Goal: Task Accomplishment & Management: Manage account settings

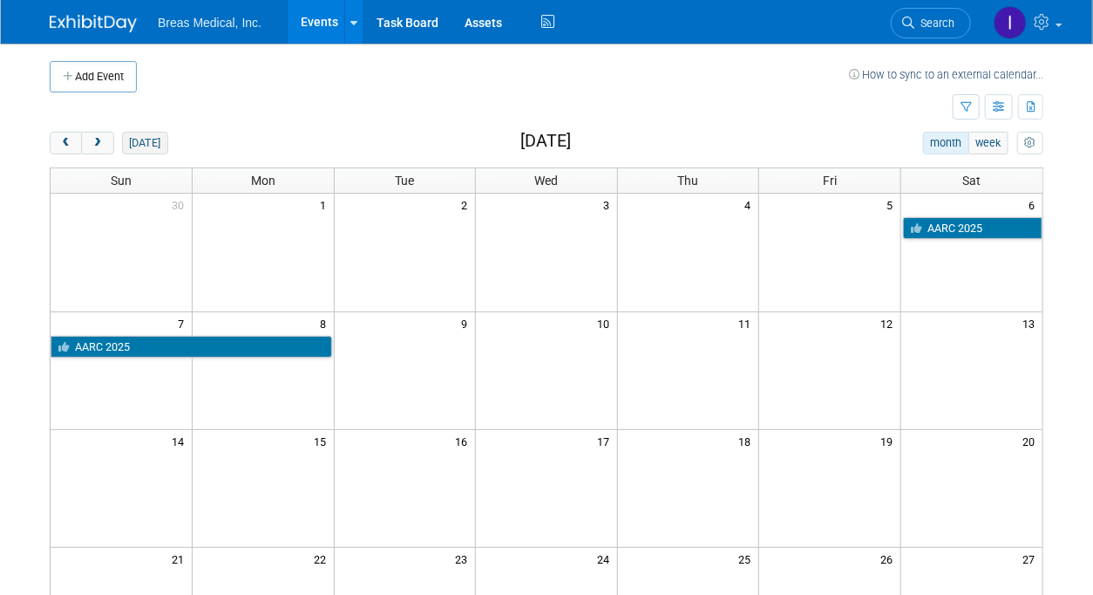
click at [139, 133] on button "today" at bounding box center [145, 143] width 46 height 23
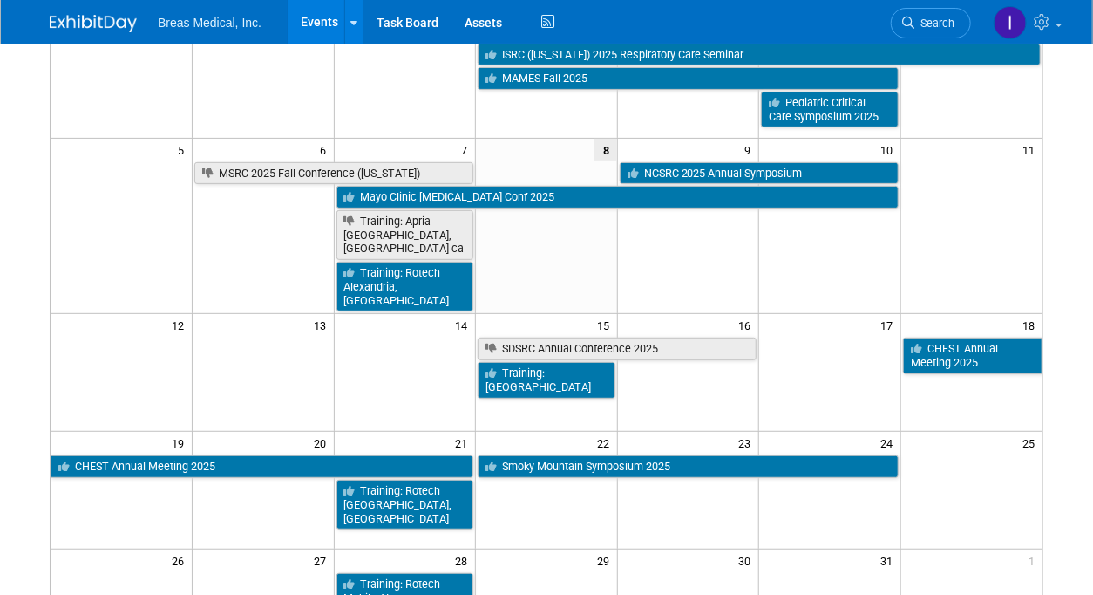
scroll to position [174, 0]
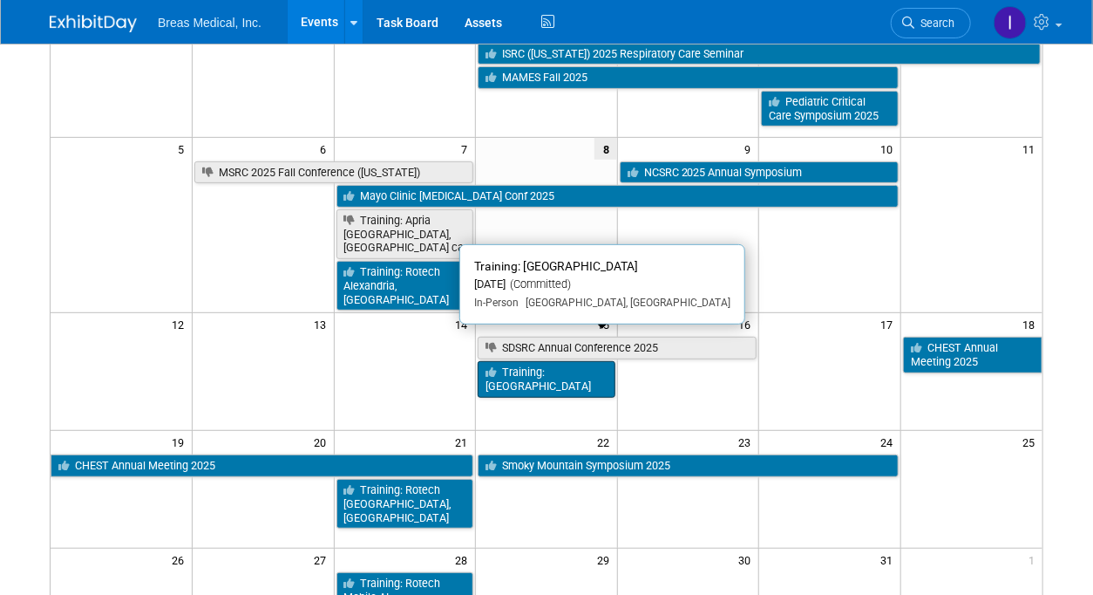
click at [563, 361] on link "Training: [GEOGRAPHIC_DATA]" at bounding box center [547, 379] width 138 height 36
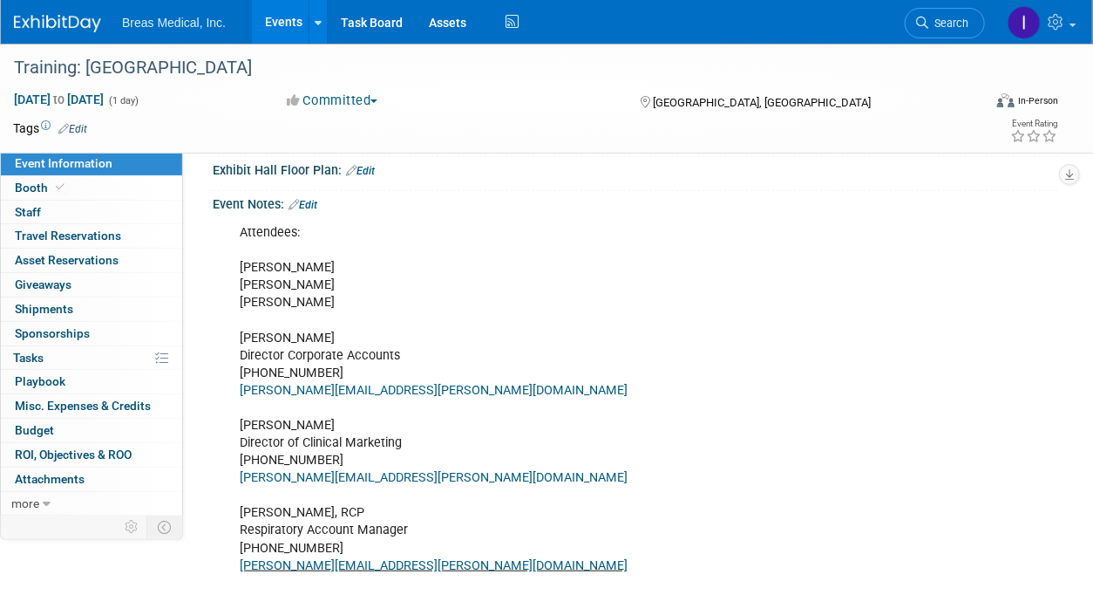
scroll to position [87, 0]
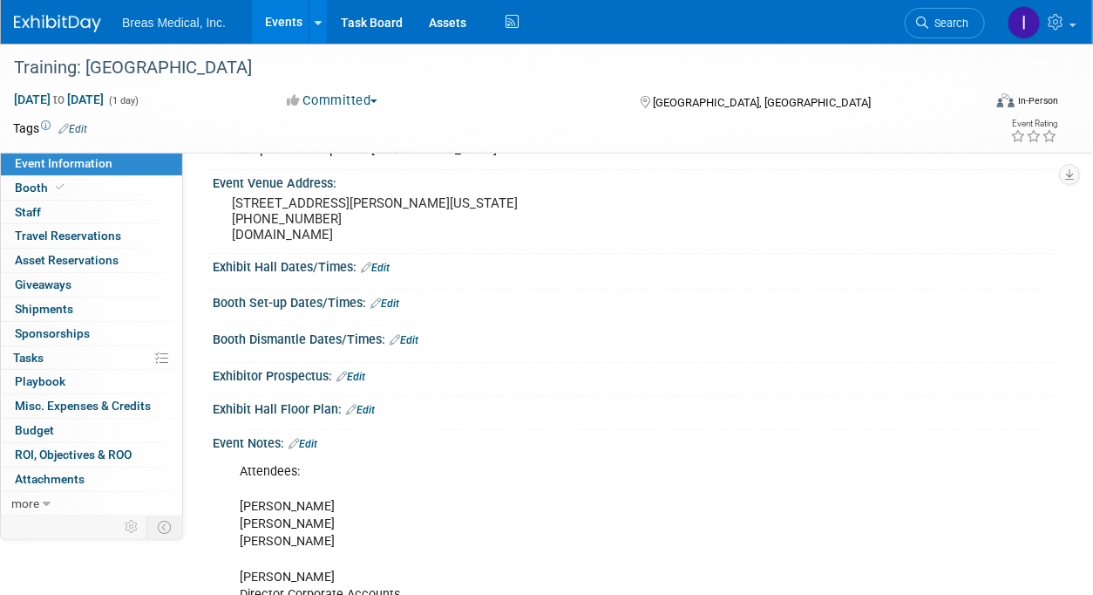
click at [316, 450] on link "Edit" at bounding box center [303, 444] width 29 height 12
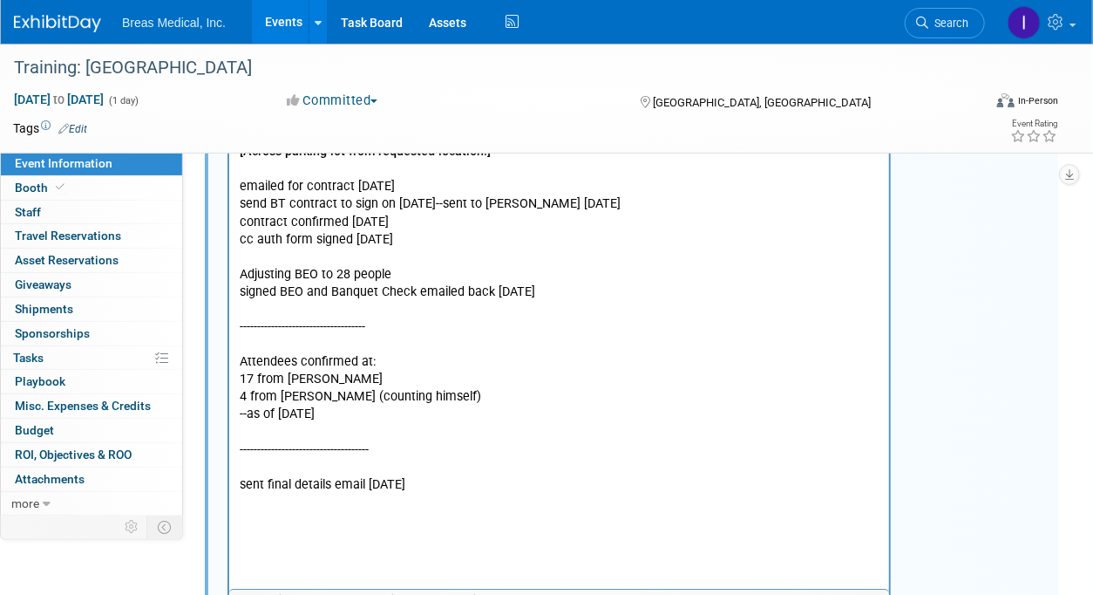
scroll to position [2228, 0]
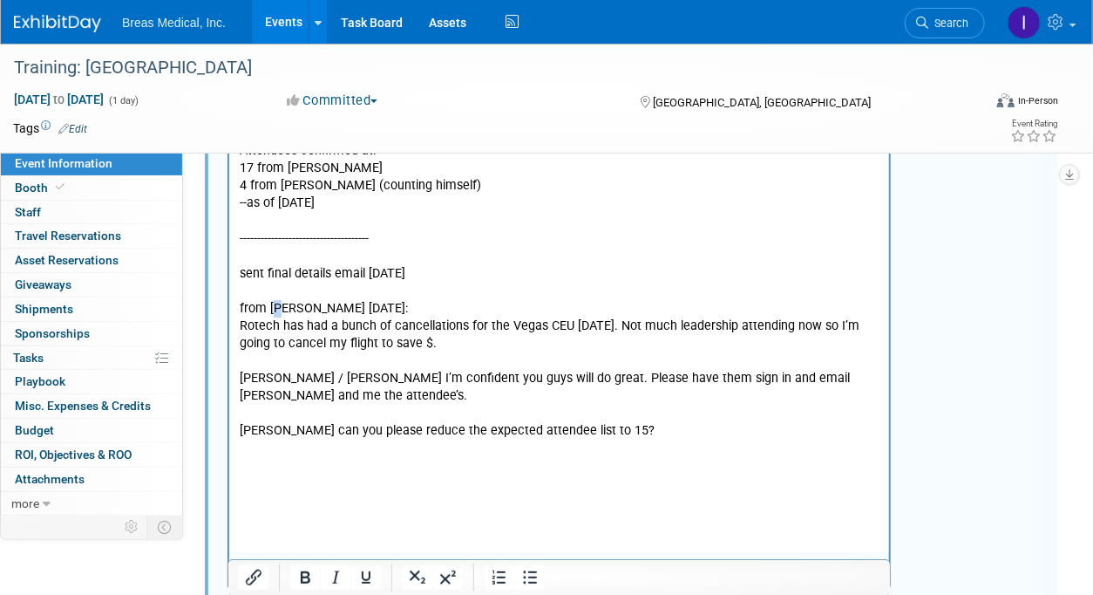
click at [281, 318] on p "from BRett 10-8-2025:" at bounding box center [559, 309] width 640 height 17
click at [254, 371] on p "Rich Text Area. Press ALT-0 for help." at bounding box center [559, 361] width 640 height 17
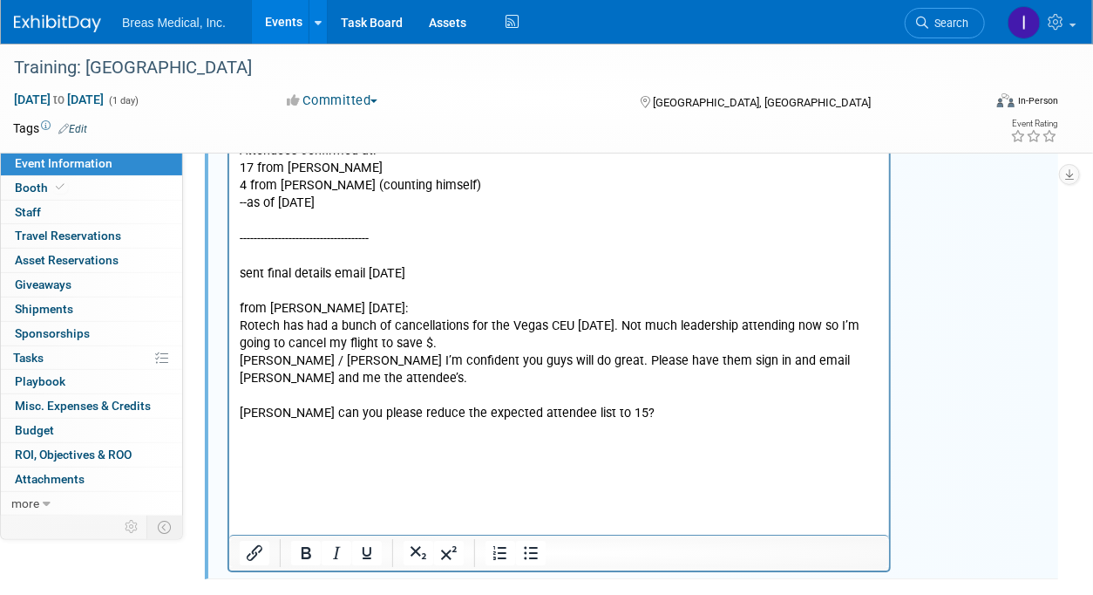
click at [255, 405] on p "Rich Text Area. Press ALT-0 for help." at bounding box center [559, 396] width 640 height 17
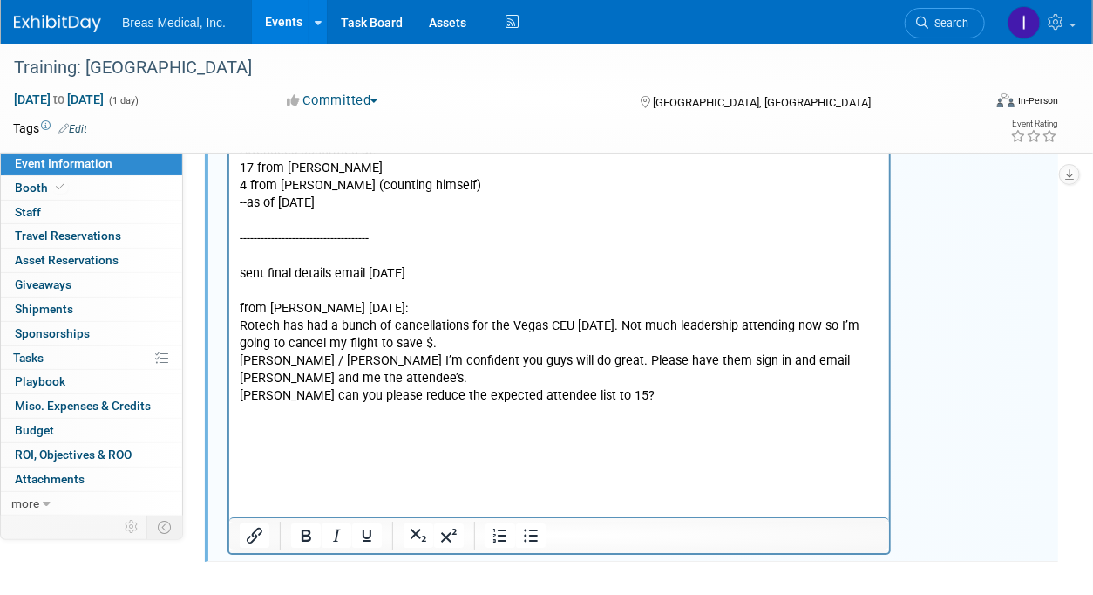
click at [339, 301] on p "Rich Text Area. Press ALT-0 for help." at bounding box center [559, 291] width 640 height 17
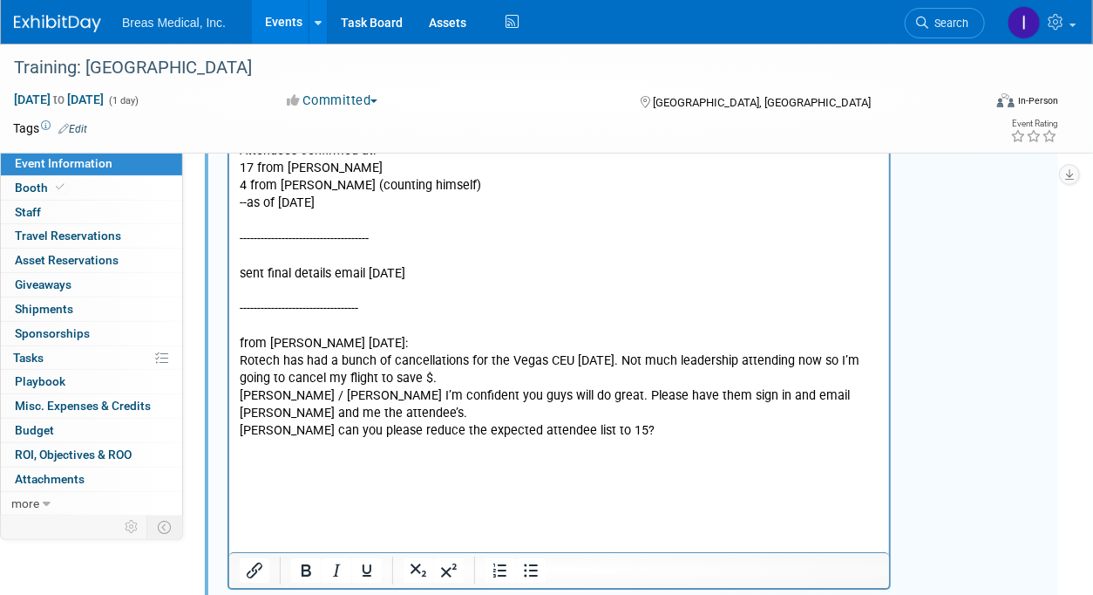
click at [266, 458] on p "Rich Text Area. Press ALT-0 for help." at bounding box center [559, 448] width 640 height 17
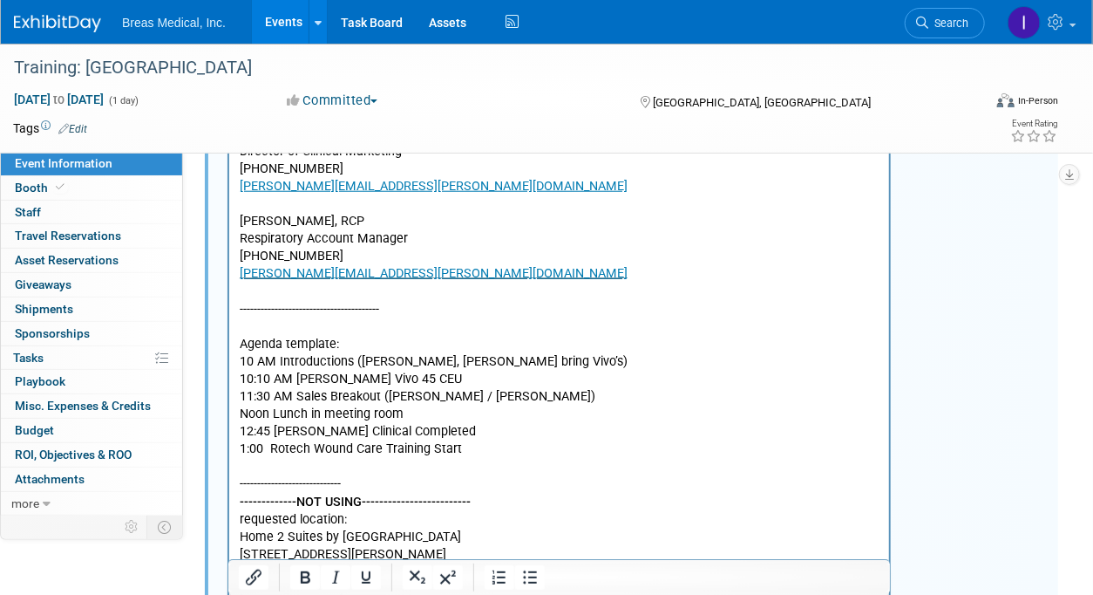
scroll to position [356, 0]
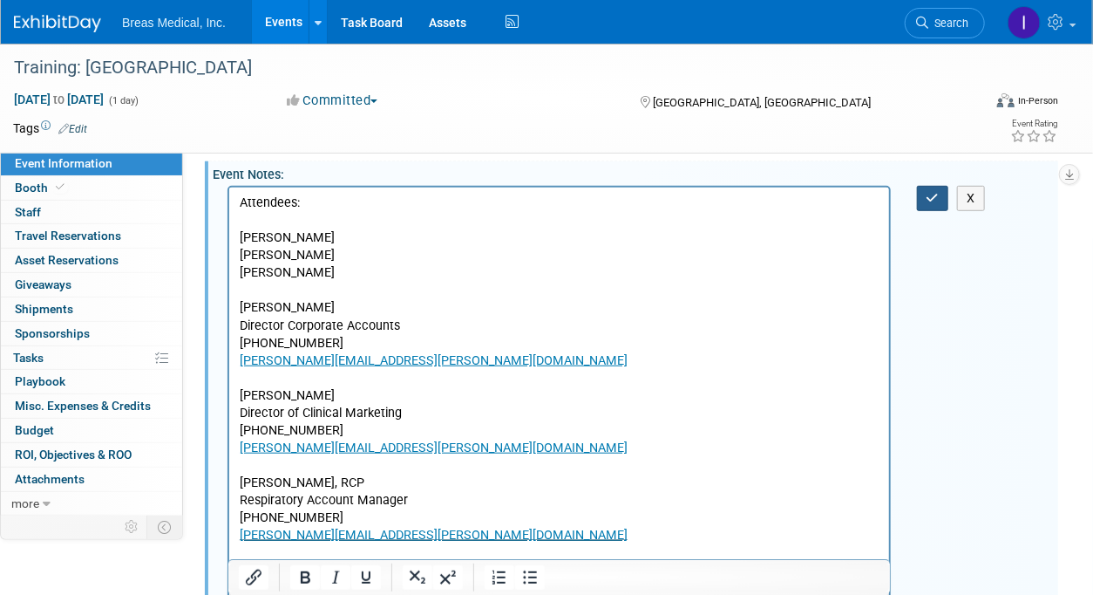
click at [941, 211] on button "button" at bounding box center [933, 198] width 32 height 25
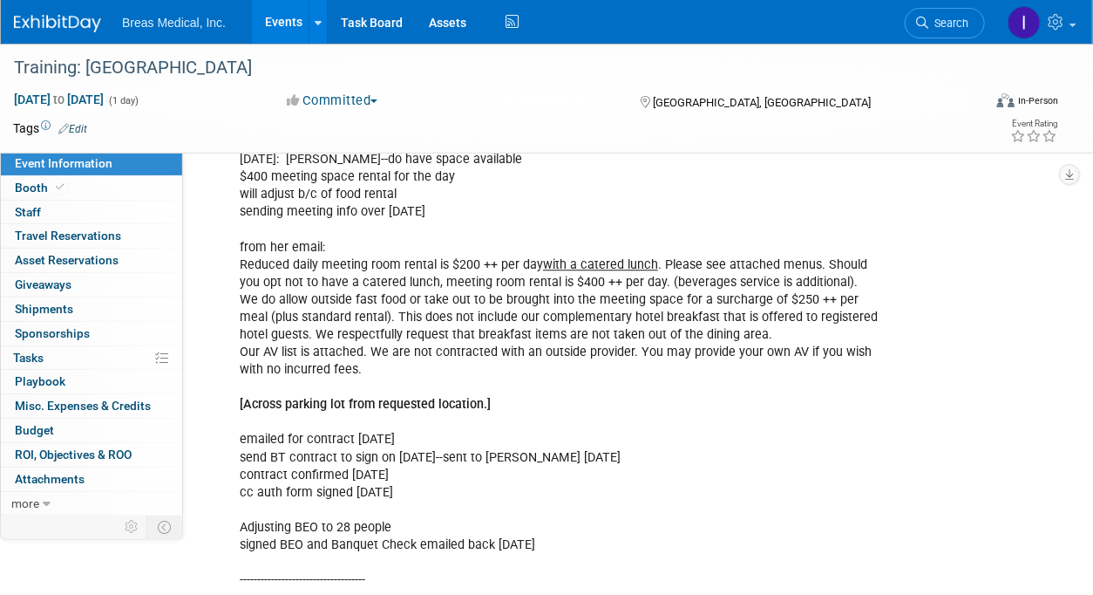
scroll to position [1838, 0]
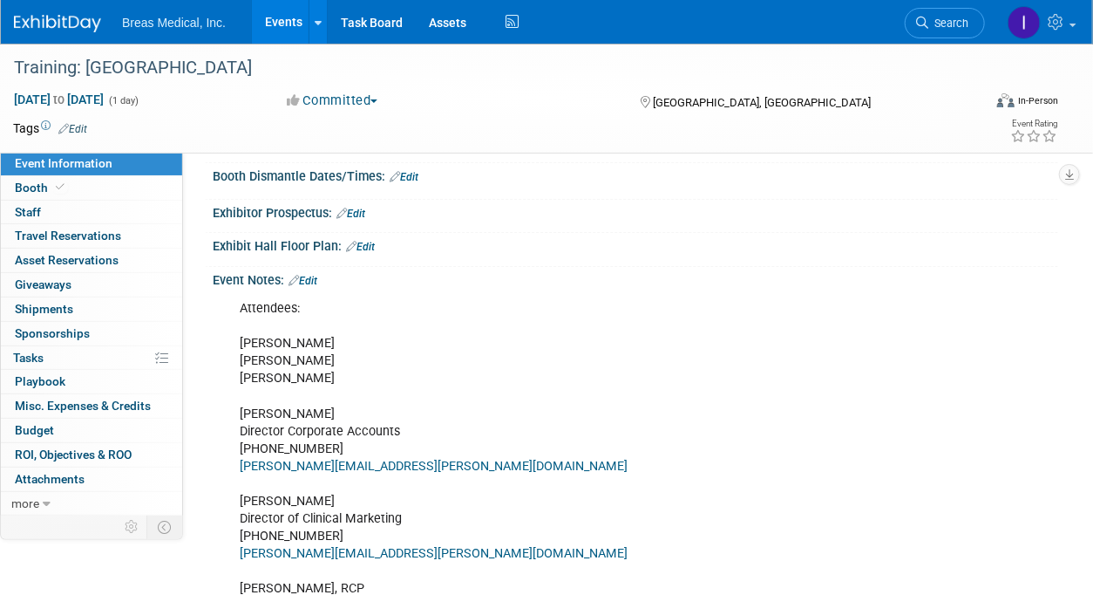
scroll to position [195, 0]
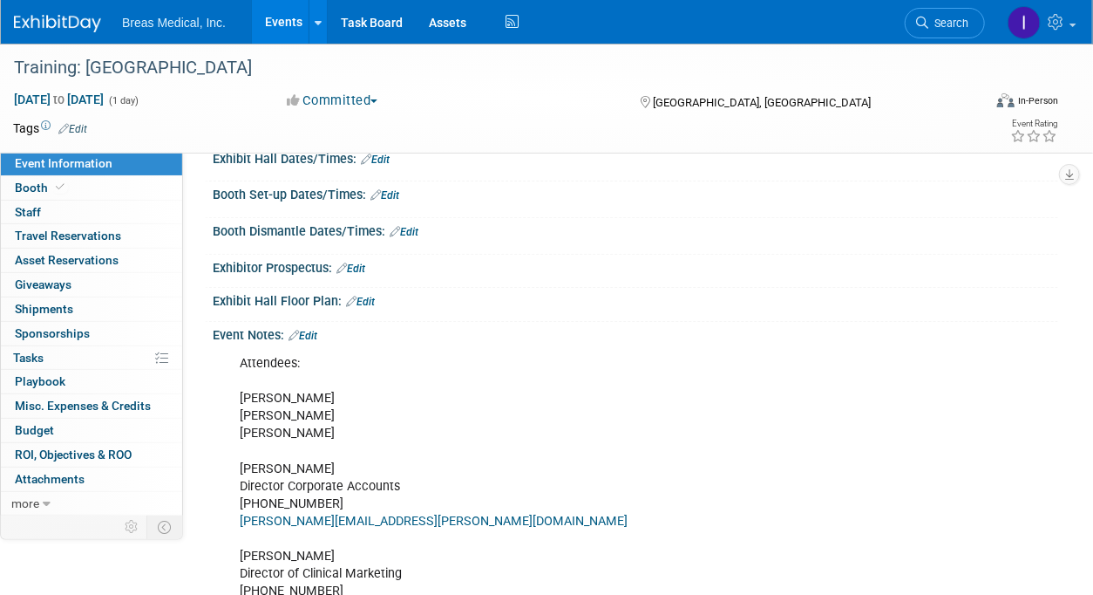
click at [311, 342] on link "Edit" at bounding box center [303, 336] width 29 height 12
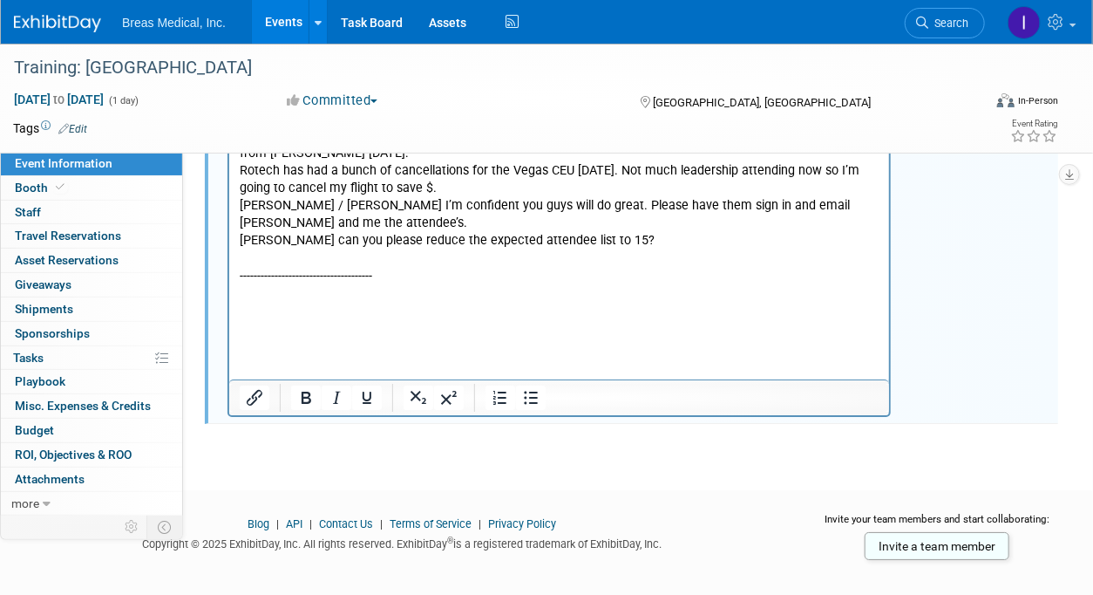
scroll to position [2420, 0]
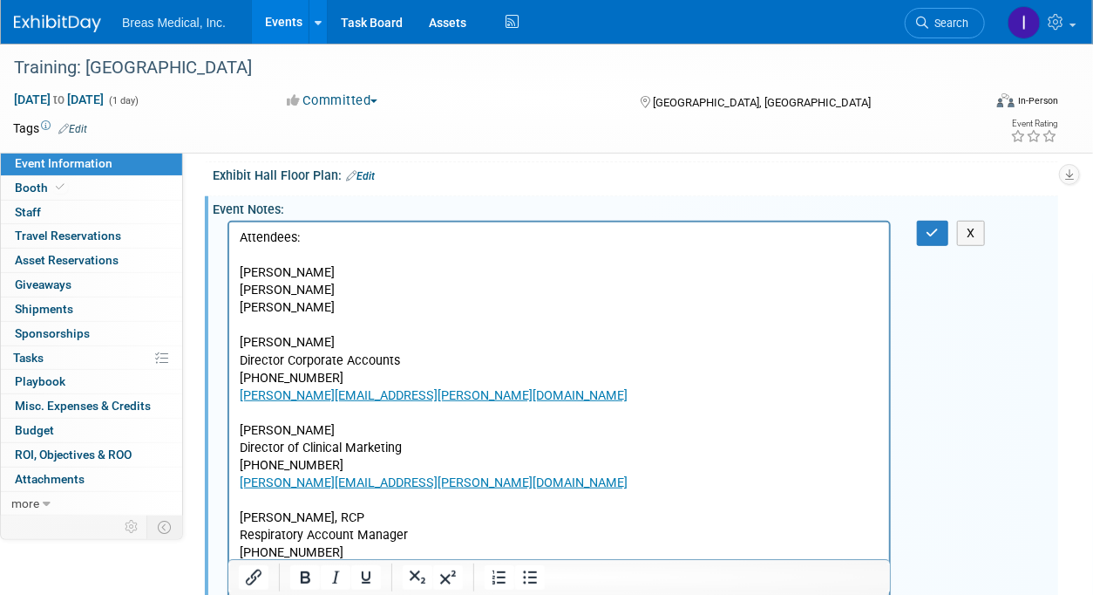
scroll to position [316, 0]
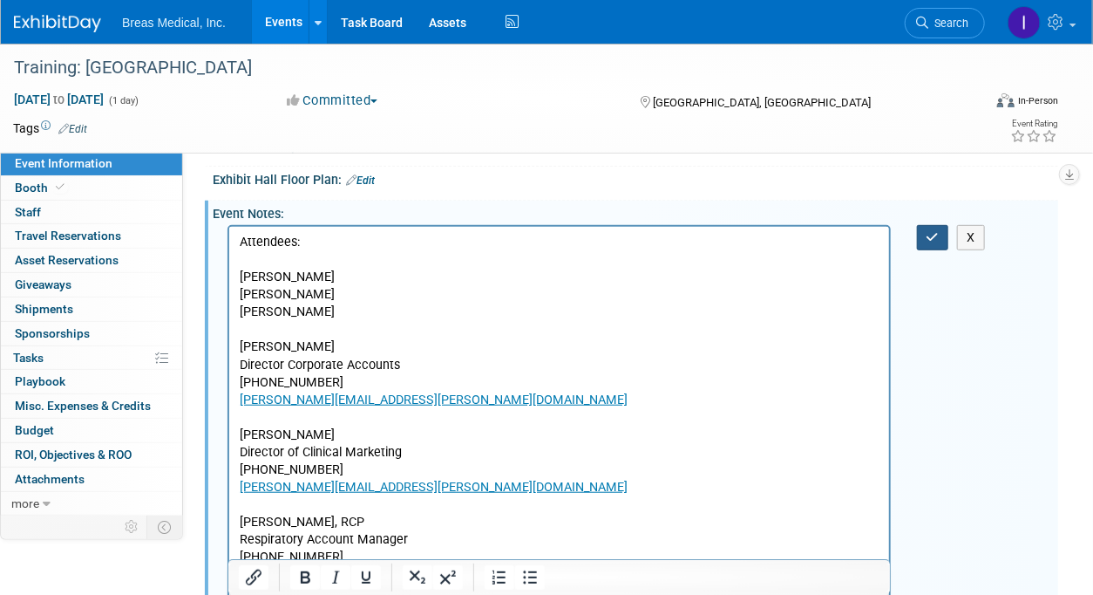
click at [924, 250] on button "button" at bounding box center [933, 237] width 32 height 25
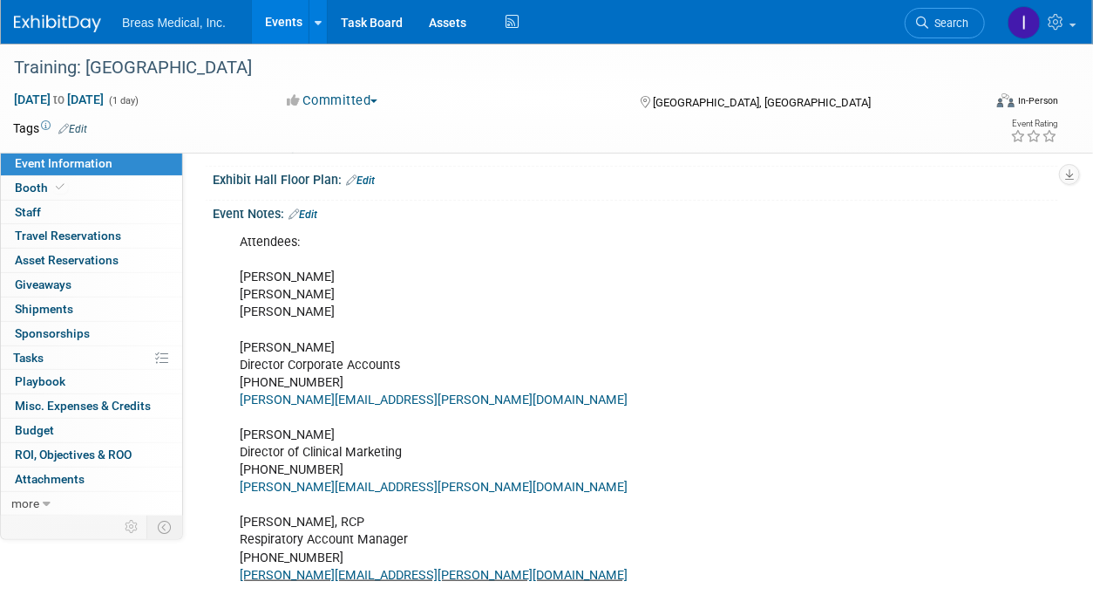
click at [284, 20] on link "Events" at bounding box center [284, 22] width 64 height 44
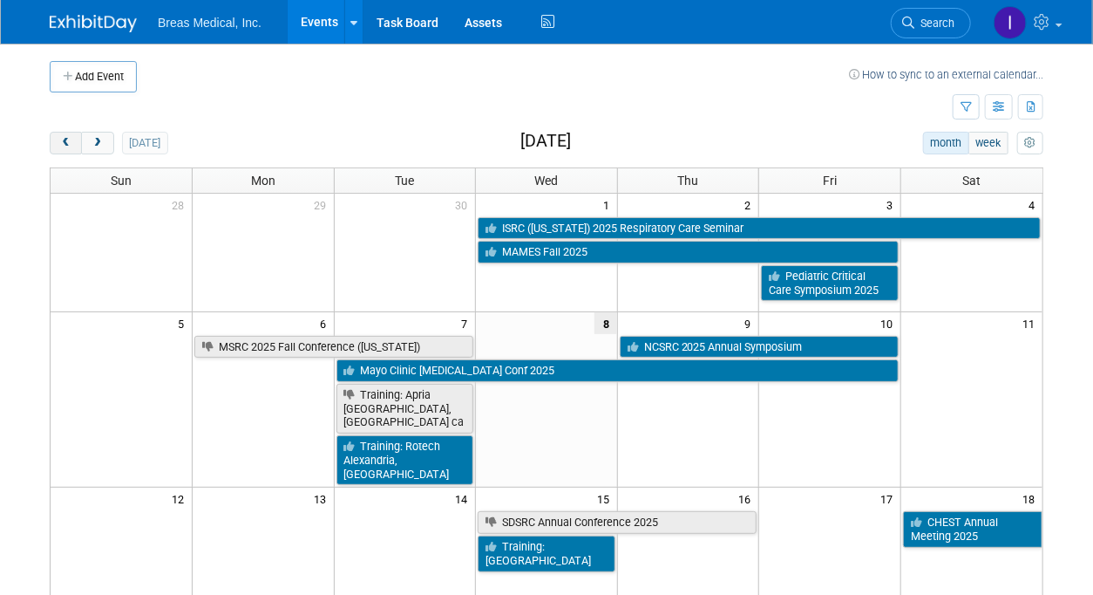
click at [69, 144] on span "prev" at bounding box center [65, 143] width 13 height 11
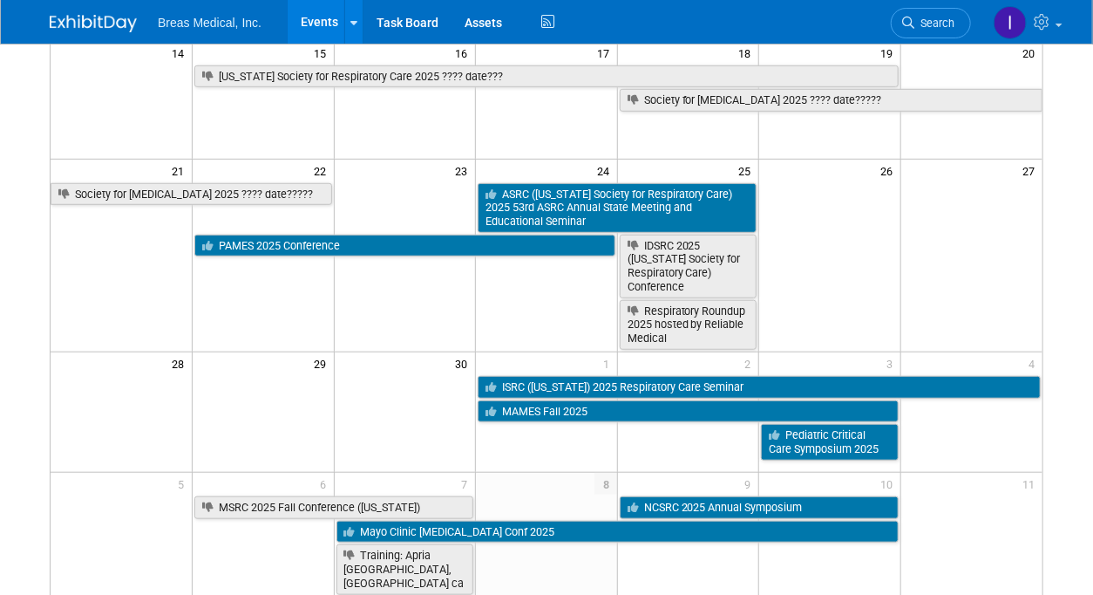
scroll to position [349, 0]
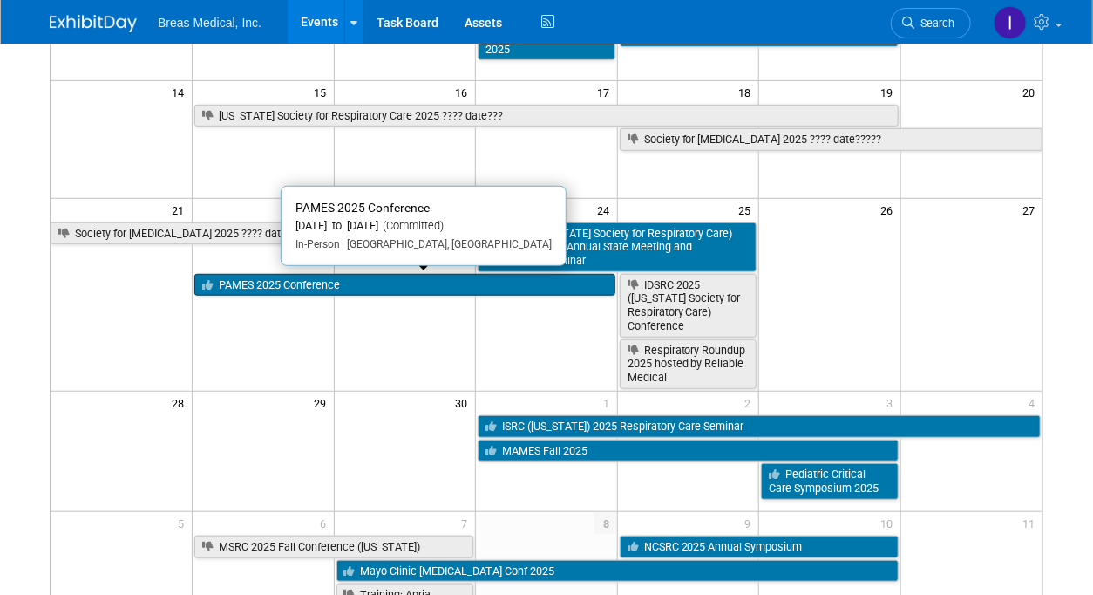
click at [347, 284] on link "PAMES 2025 Conference" at bounding box center [404, 285] width 421 height 23
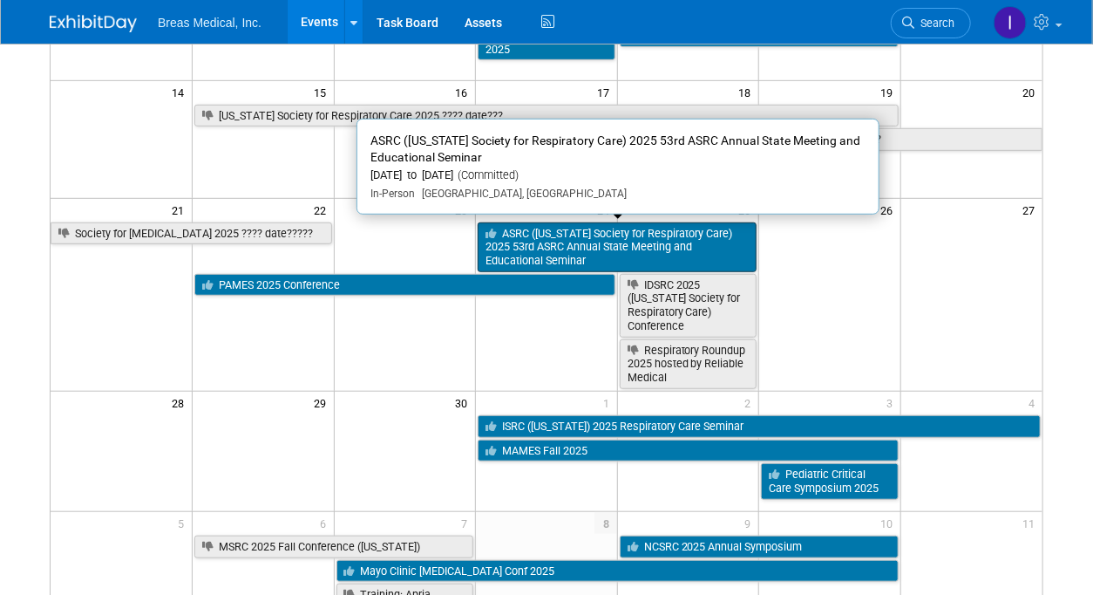
click at [543, 240] on link "ASRC (Arkansas Society for Respiratory Care) 2025 53rd ASRC Annual State Meetin…" at bounding box center [617, 247] width 279 height 50
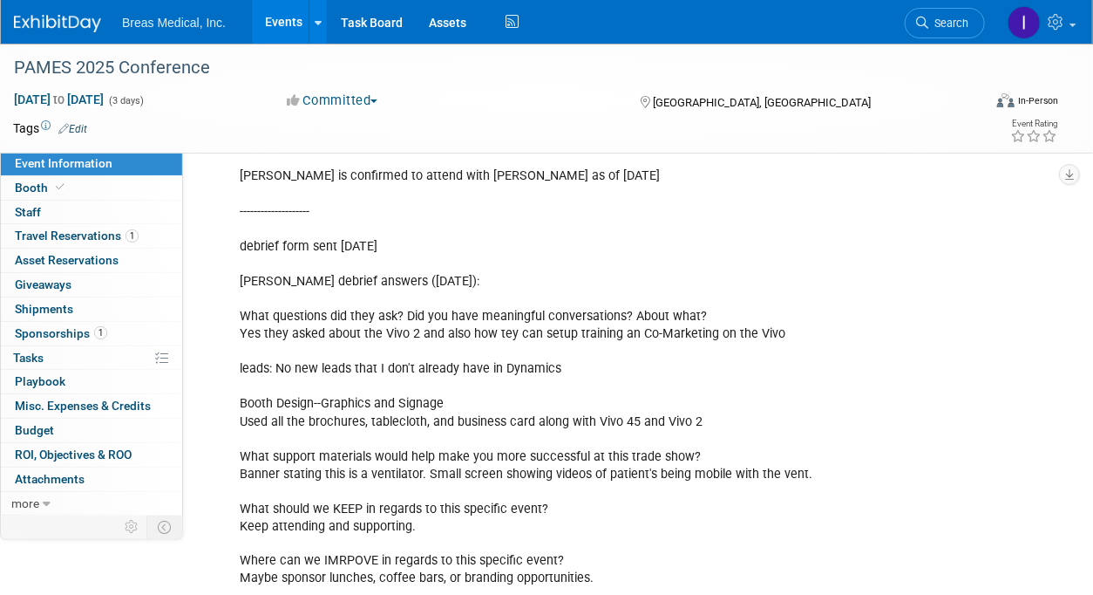
scroll to position [840, 0]
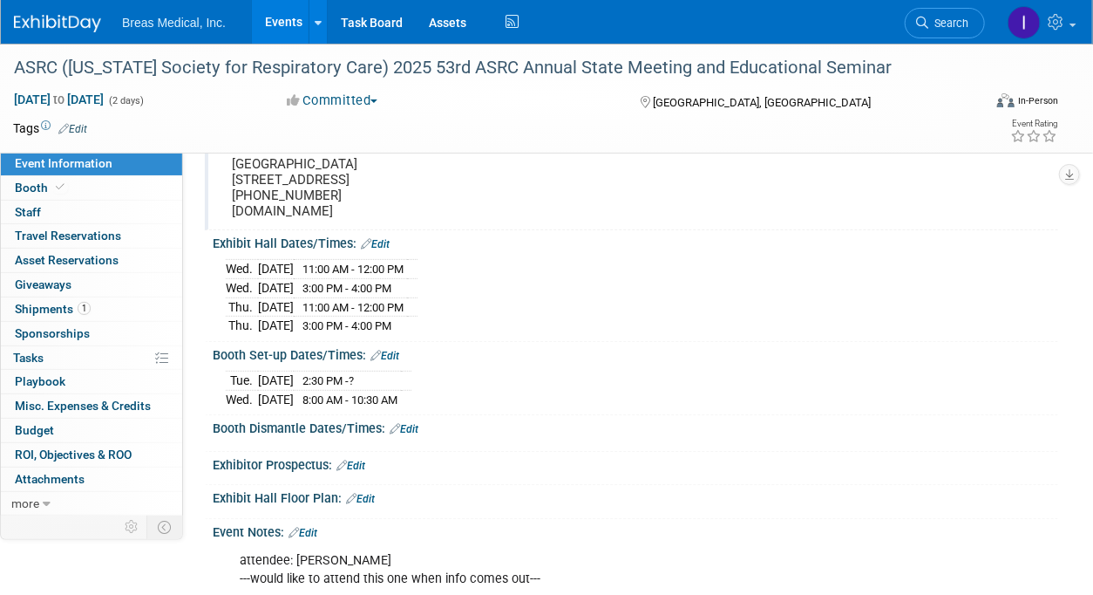
scroll to position [436, 0]
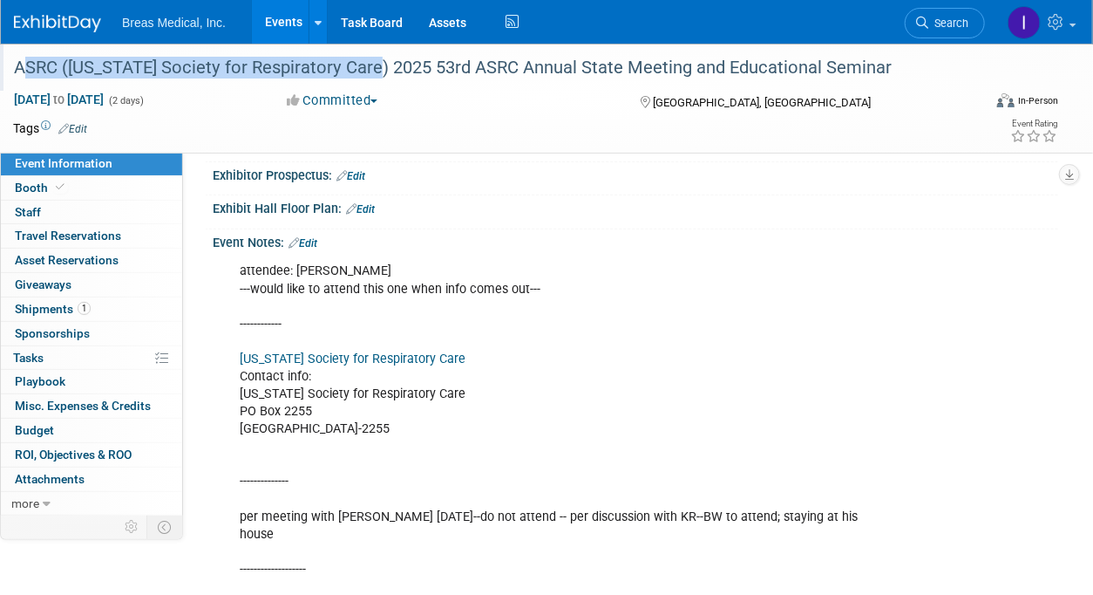
drag, startPoint x: 10, startPoint y: 60, endPoint x: 369, endPoint y: 71, distance: 358.5
click at [369, 71] on div "ASRC ([US_STATE] Society for Respiratory Care) 2025 53rd ASRC Annual State Meet…" at bounding box center [489, 67] width 962 height 31
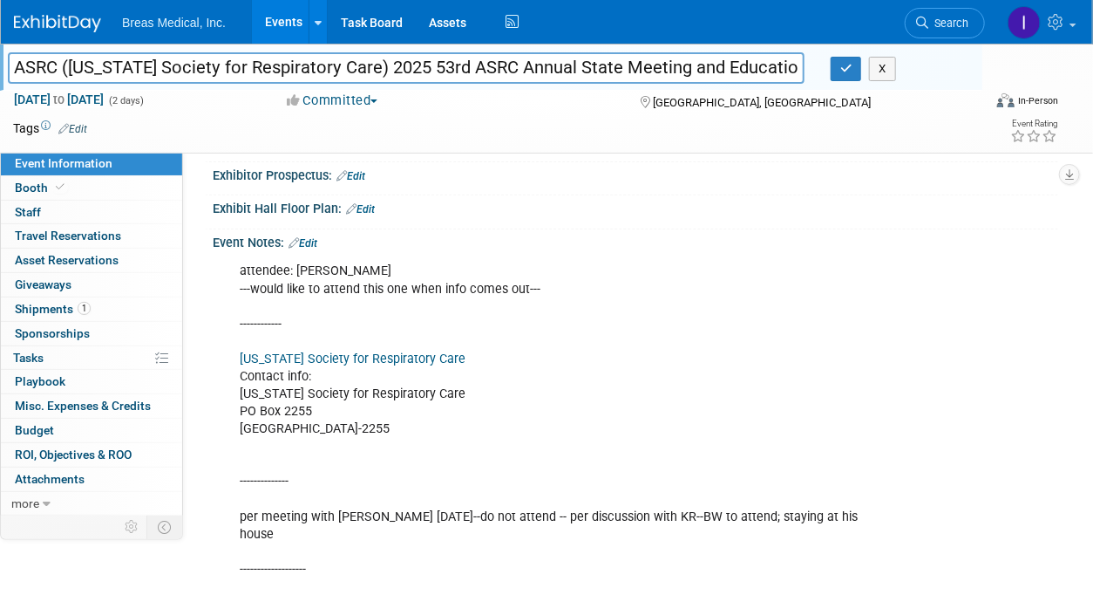
drag, startPoint x: 70, startPoint y: 72, endPoint x: 26, endPoint y: 71, distance: 43.6
click at [68, 72] on input "ASRC ([US_STATE] Society for Respiratory Care) 2025 53rd ASRC Annual State Meet…" at bounding box center [406, 67] width 797 height 31
click at [921, 369] on div "attendee: Ben West ---would like to attend this one when info comes out--- ----…" at bounding box center [636, 576] width 846 height 654
click at [889, 61] on button "X" at bounding box center [882, 69] width 27 height 24
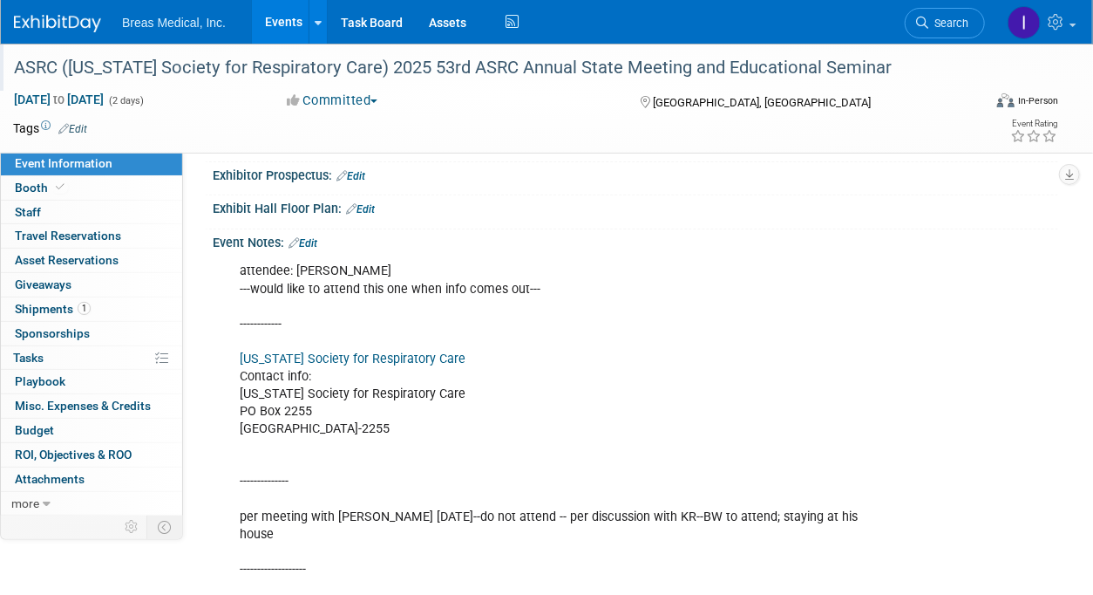
click at [315, 237] on link "Edit" at bounding box center [303, 243] width 29 height 12
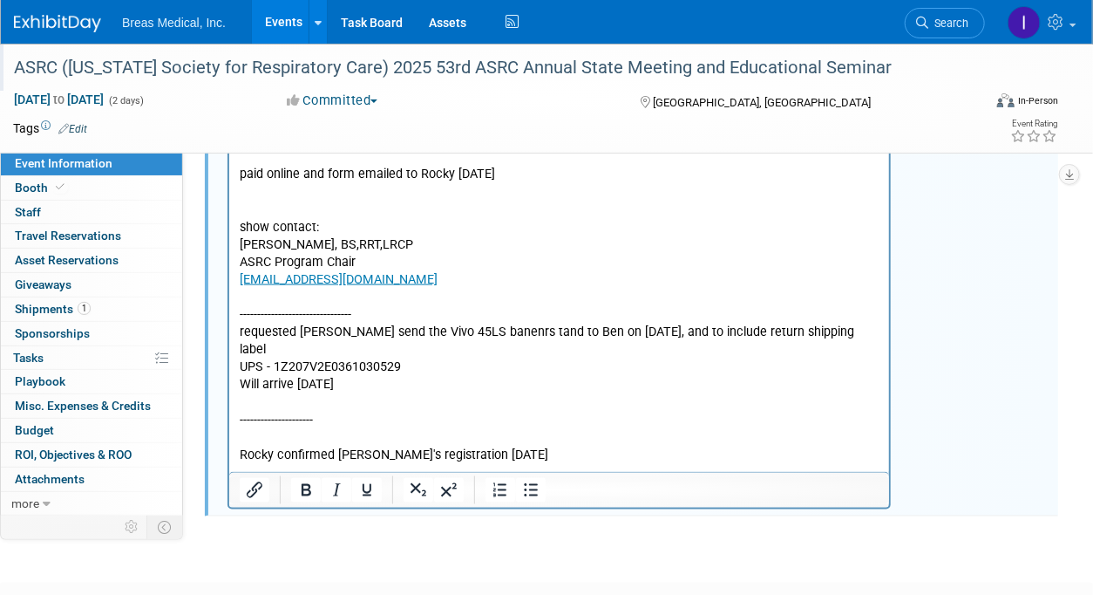
scroll to position [969, 0]
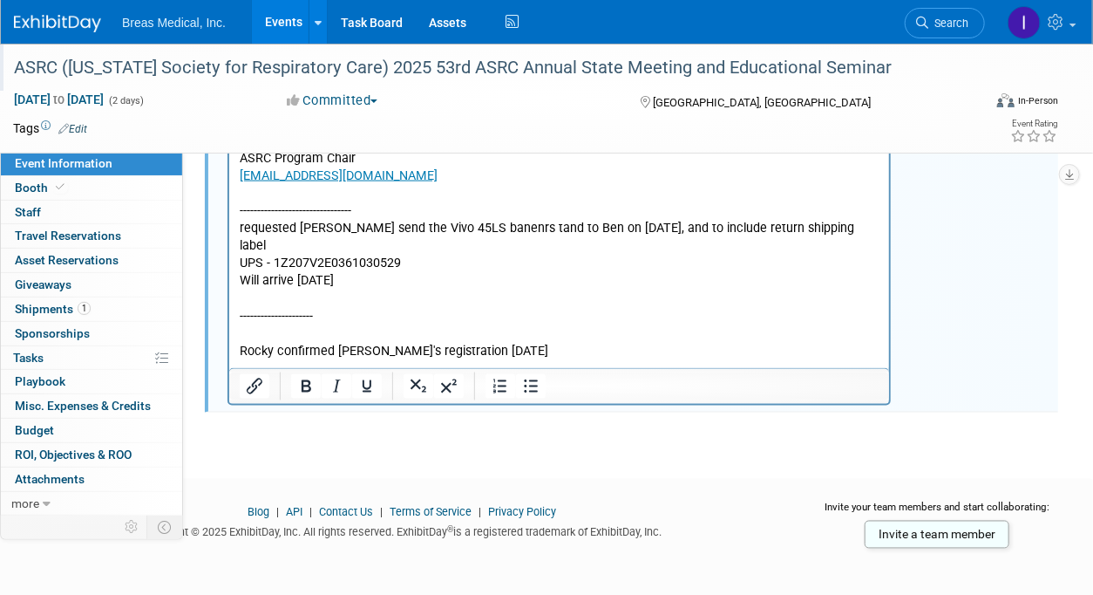
click at [569, 337] on html "attendee: Ben West ---would like to attend this one when info comes out--- ----…" at bounding box center [558, 42] width 660 height 637
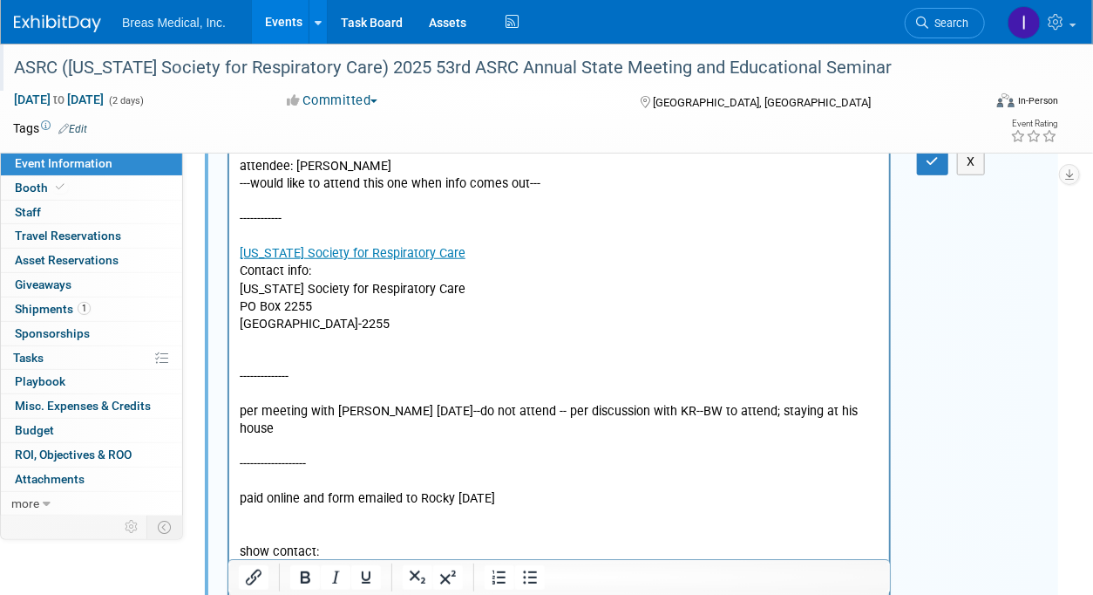
scroll to position [445, 0]
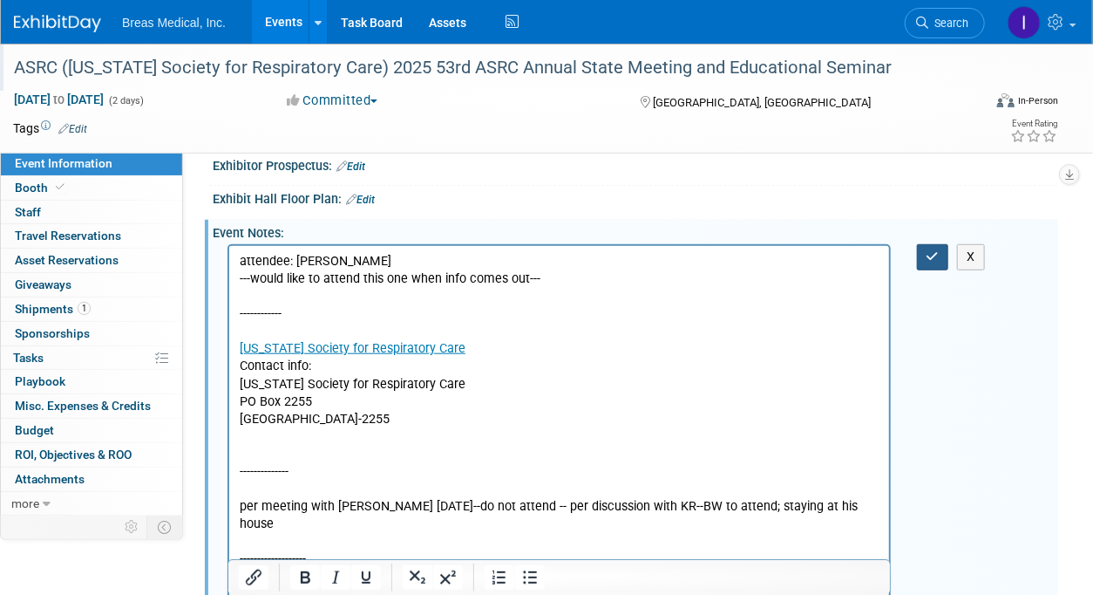
click at [928, 250] on icon "button" at bounding box center [933, 256] width 13 height 12
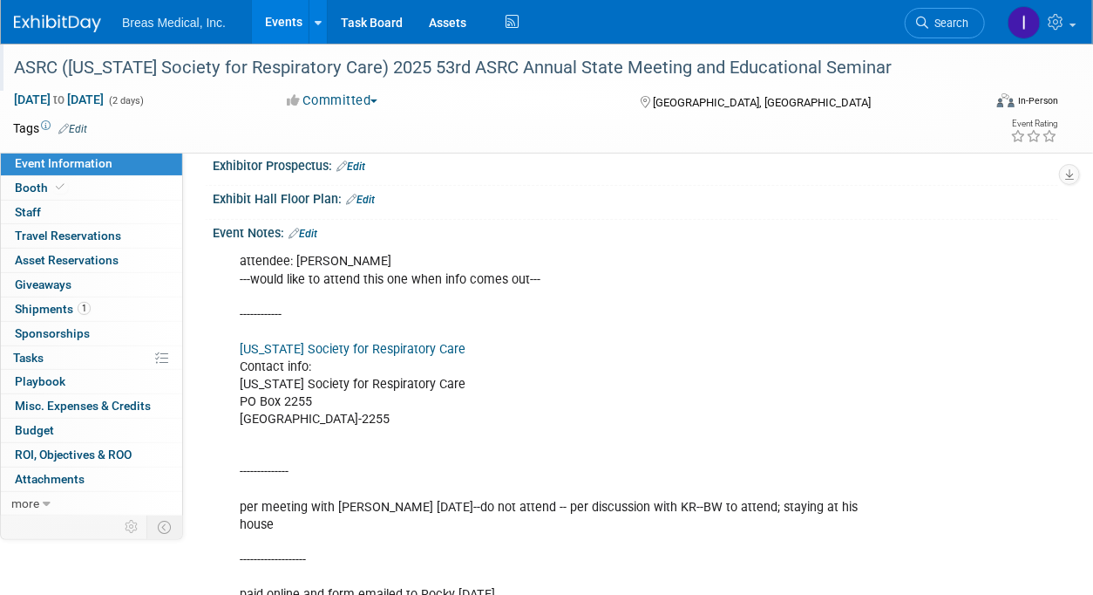
click at [282, 21] on link "Events" at bounding box center [284, 22] width 64 height 44
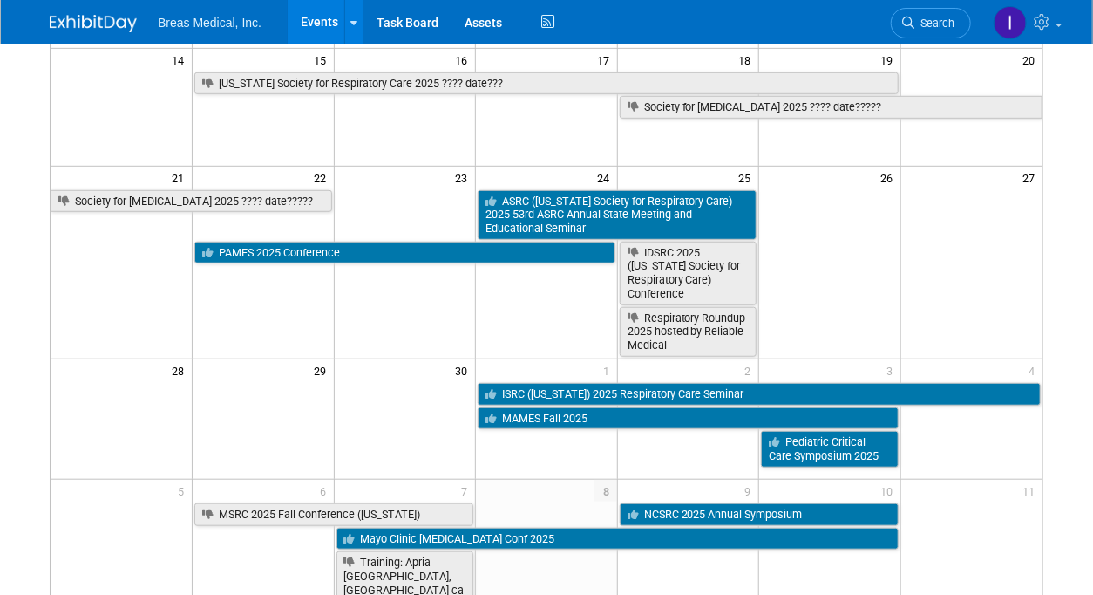
scroll to position [436, 0]
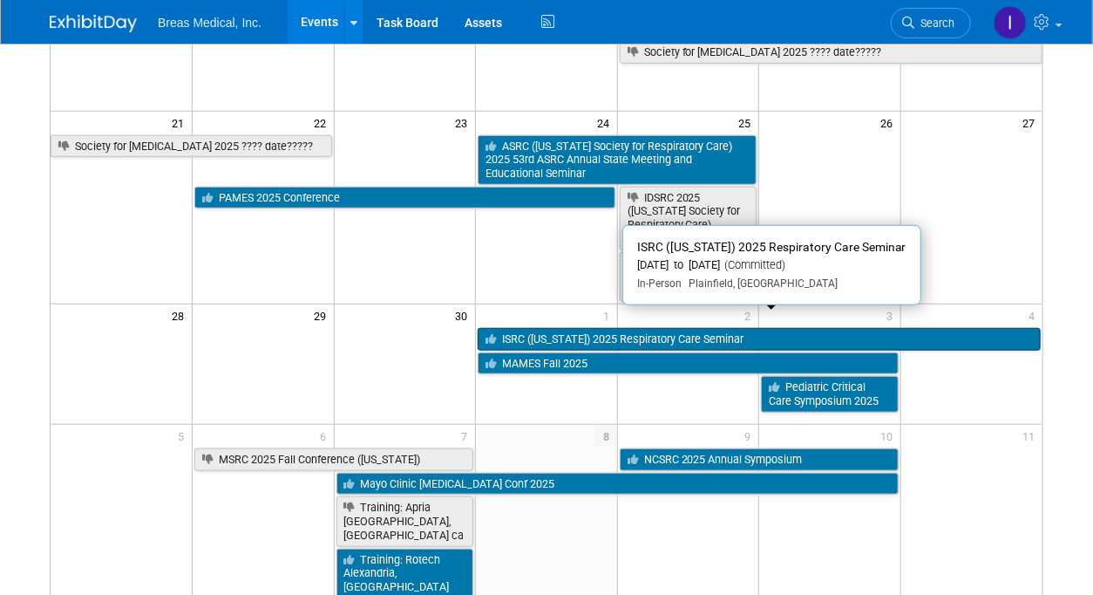
click at [622, 328] on link "ISRC ([US_STATE]) 2025 Respiratory Care Seminar" at bounding box center [759, 339] width 563 height 23
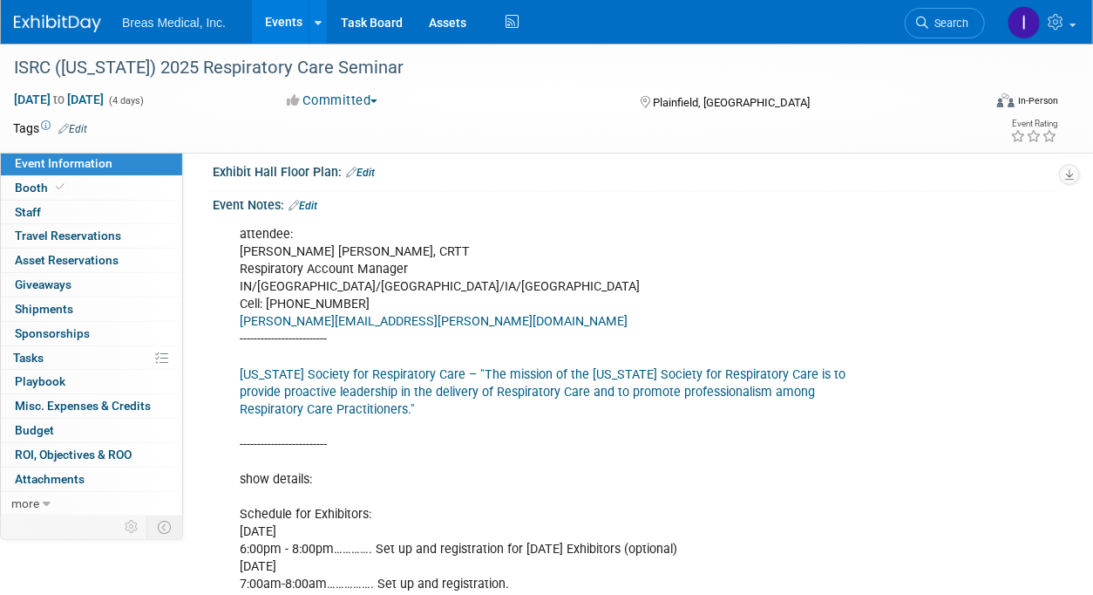
scroll to position [392, 0]
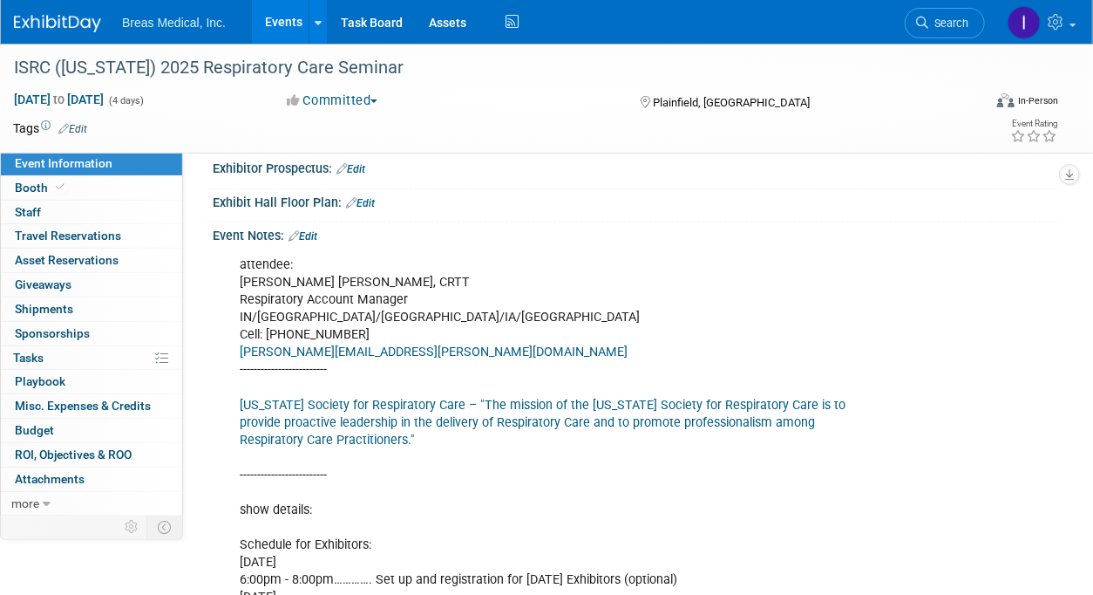
click at [317, 241] on link "Edit" at bounding box center [303, 236] width 29 height 12
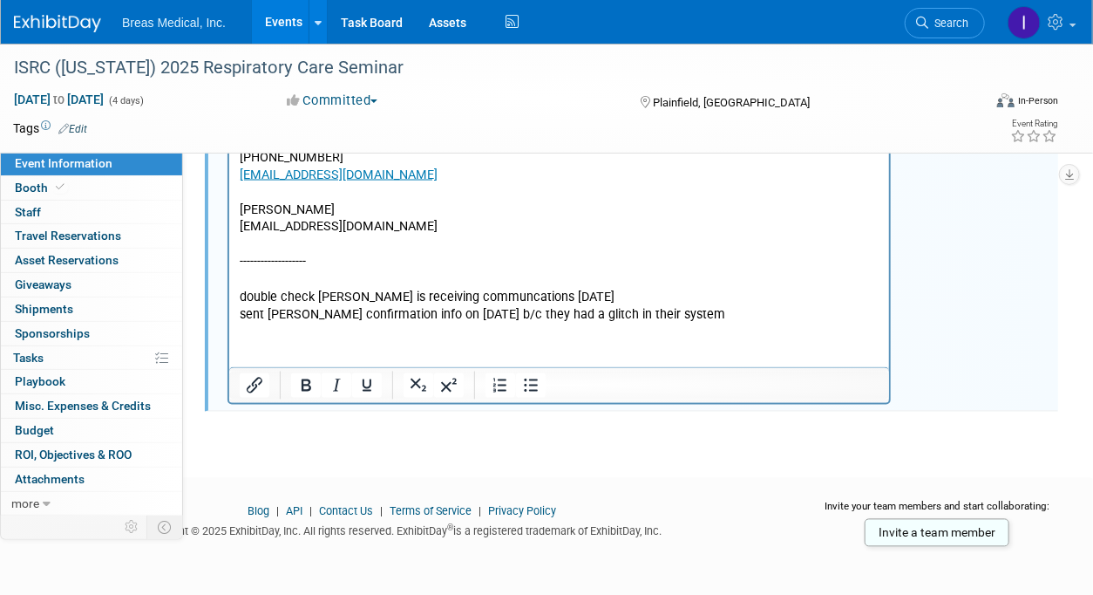
scroll to position [1161, 0]
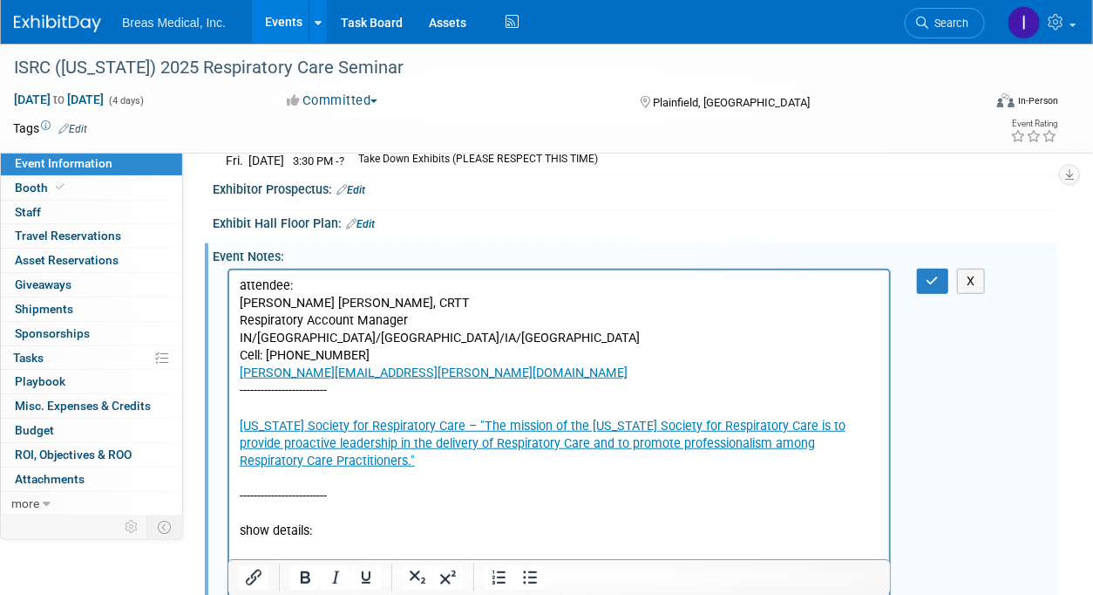
scroll to position [289, 0]
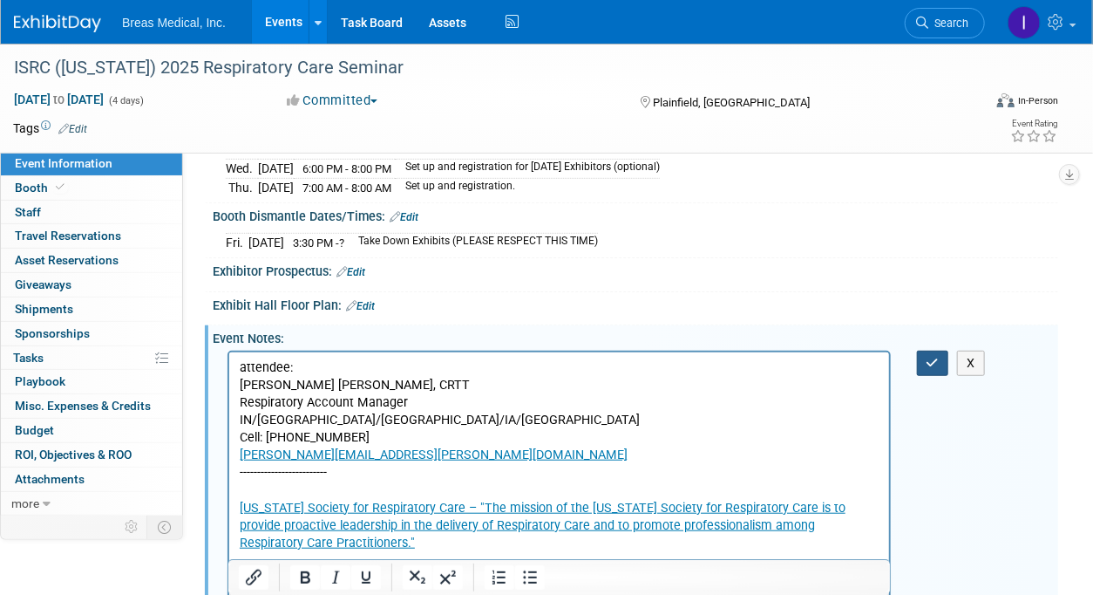
click at [931, 368] on icon "button" at bounding box center [933, 363] width 13 height 12
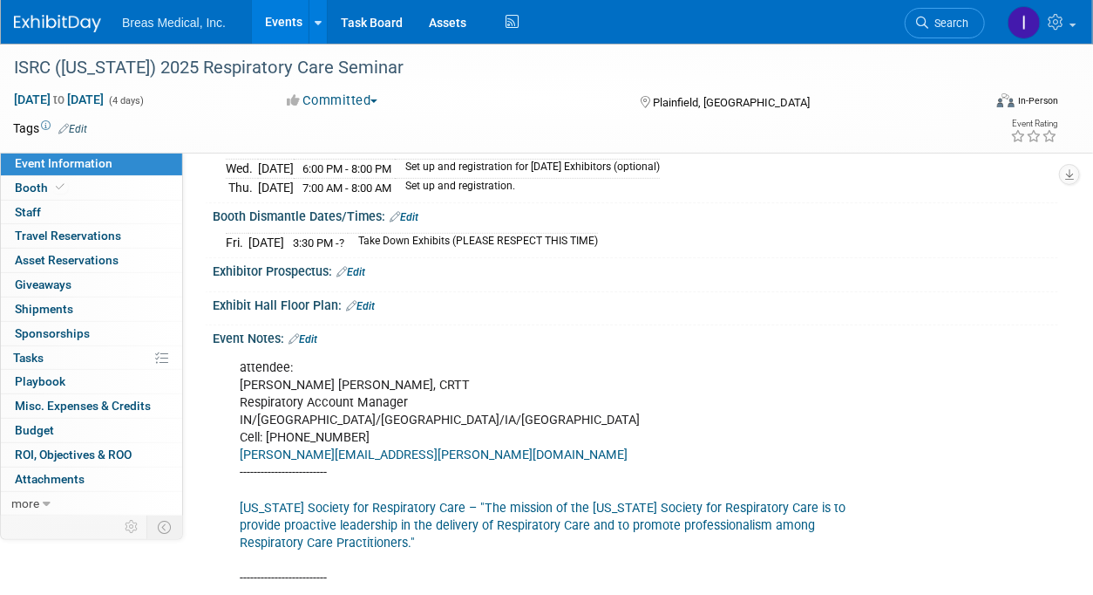
click at [276, 24] on link "Events" at bounding box center [284, 22] width 64 height 44
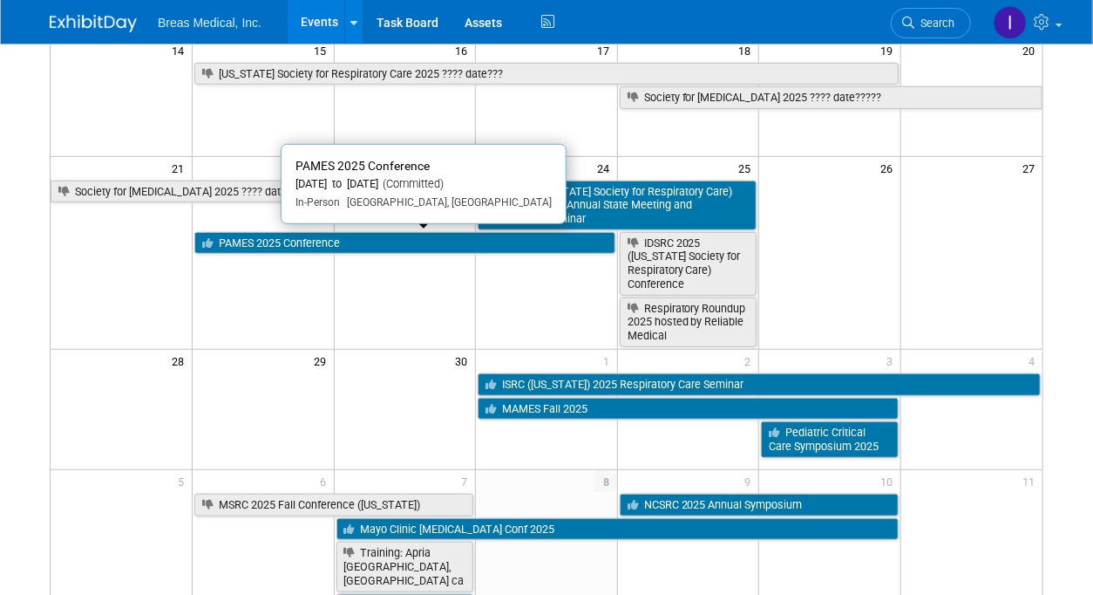
scroll to position [436, 0]
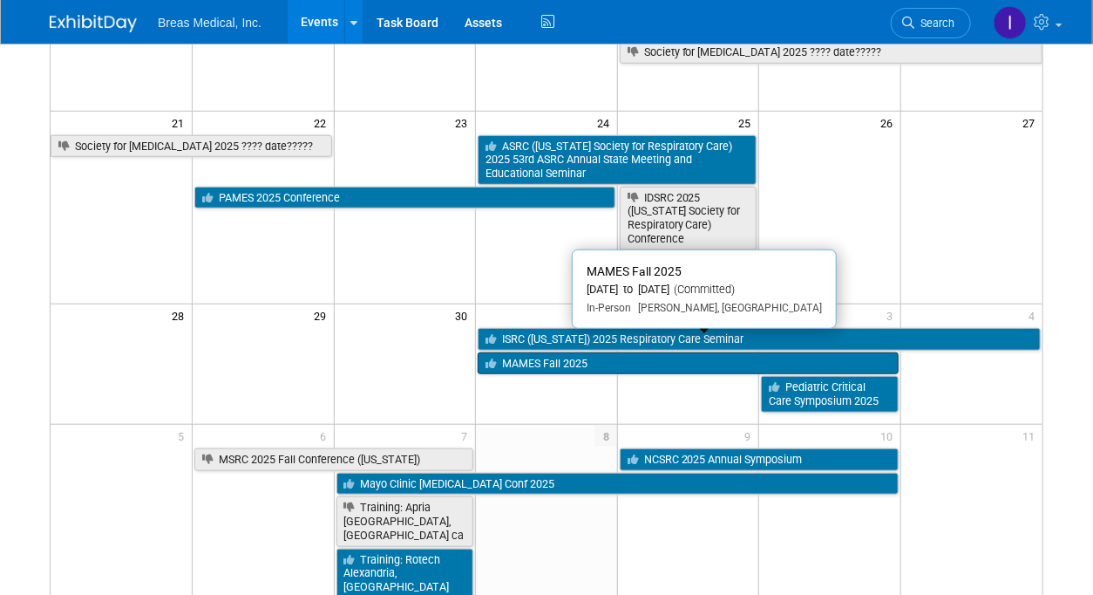
click at [592, 352] on link "MAMES Fall 2025" at bounding box center [688, 363] width 421 height 23
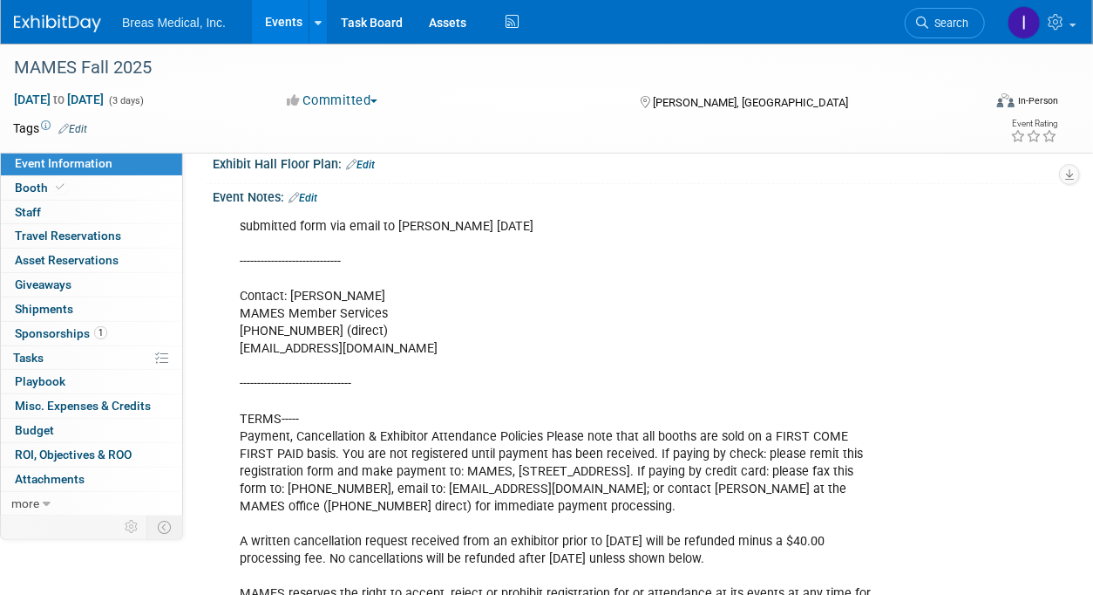
scroll to position [518, 0]
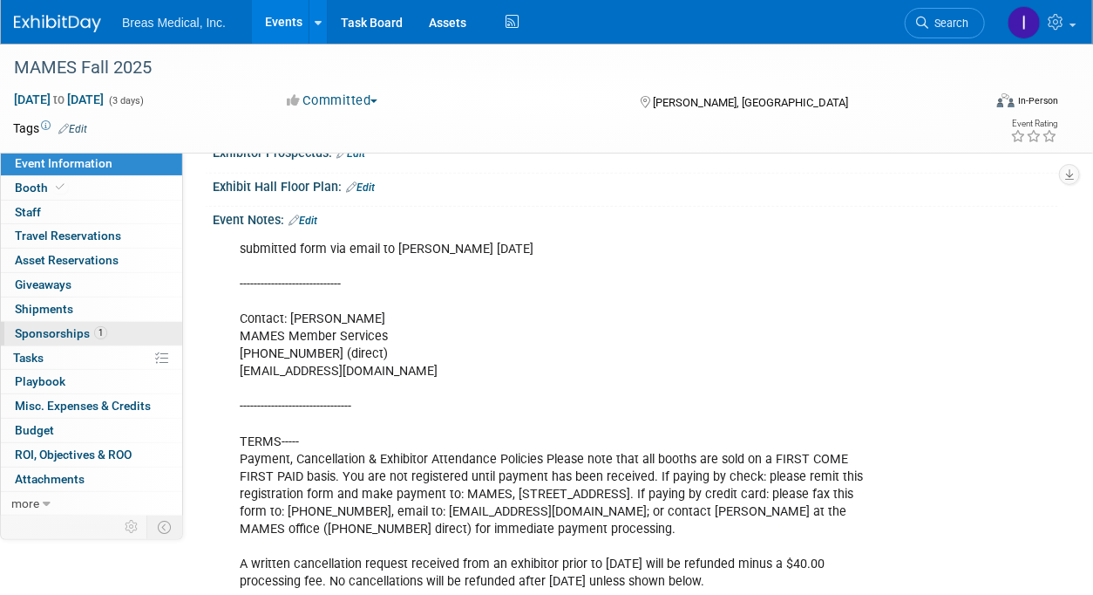
click at [63, 329] on span "Sponsorships 1" at bounding box center [61, 333] width 92 height 14
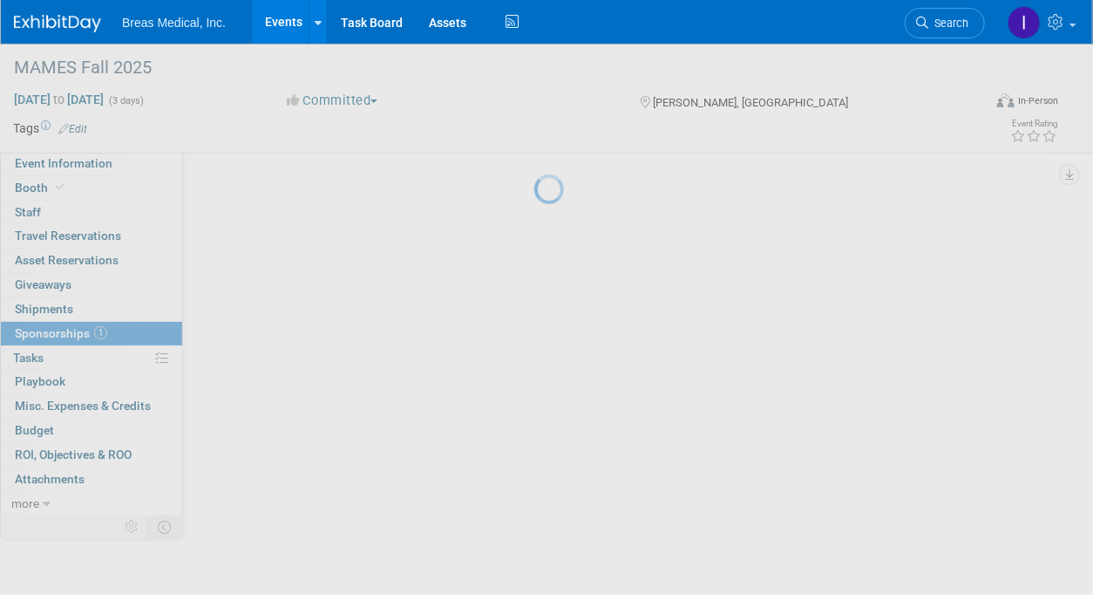
scroll to position [0, 0]
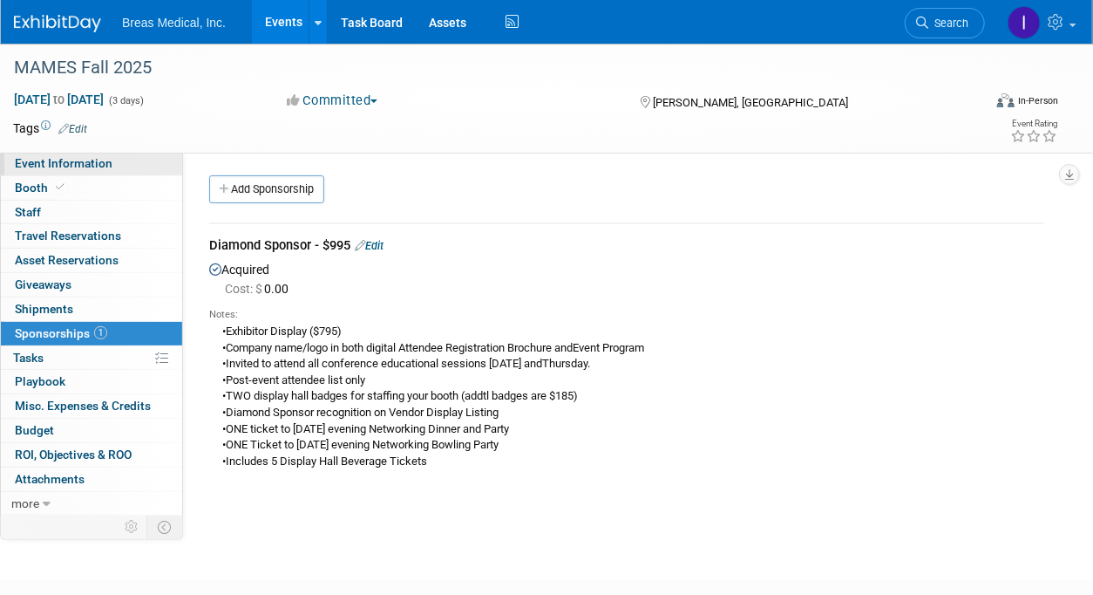
click at [50, 164] on span "Event Information" at bounding box center [64, 163] width 98 height 14
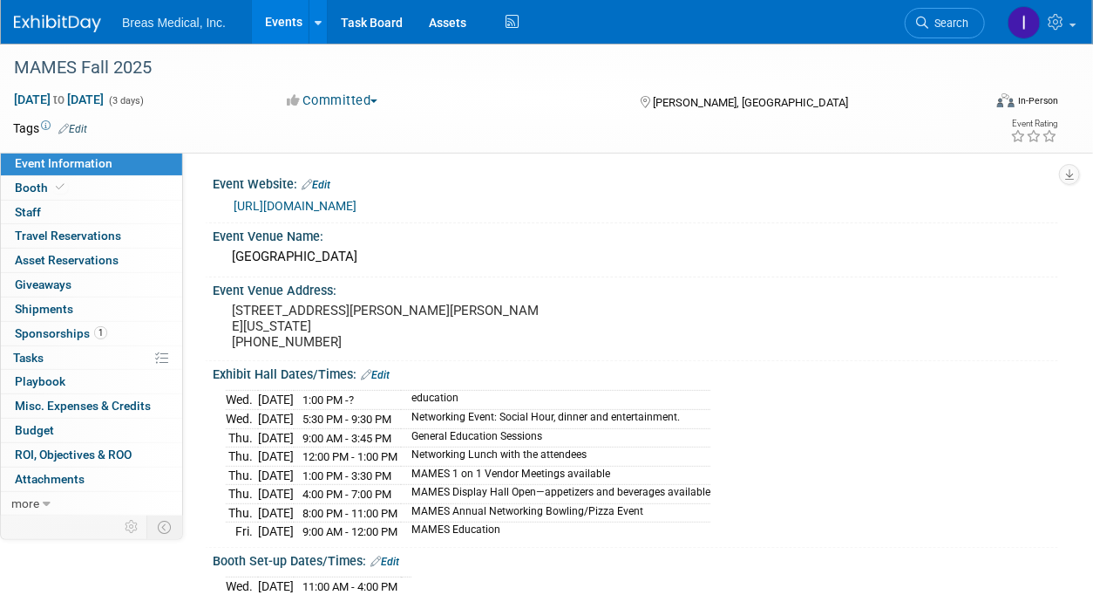
drag, startPoint x: 903, startPoint y: 377, endPoint x: 864, endPoint y: 386, distance: 40.4
click at [903, 377] on div "Exhibit Hall Dates/Times: Edit" at bounding box center [636, 372] width 846 height 23
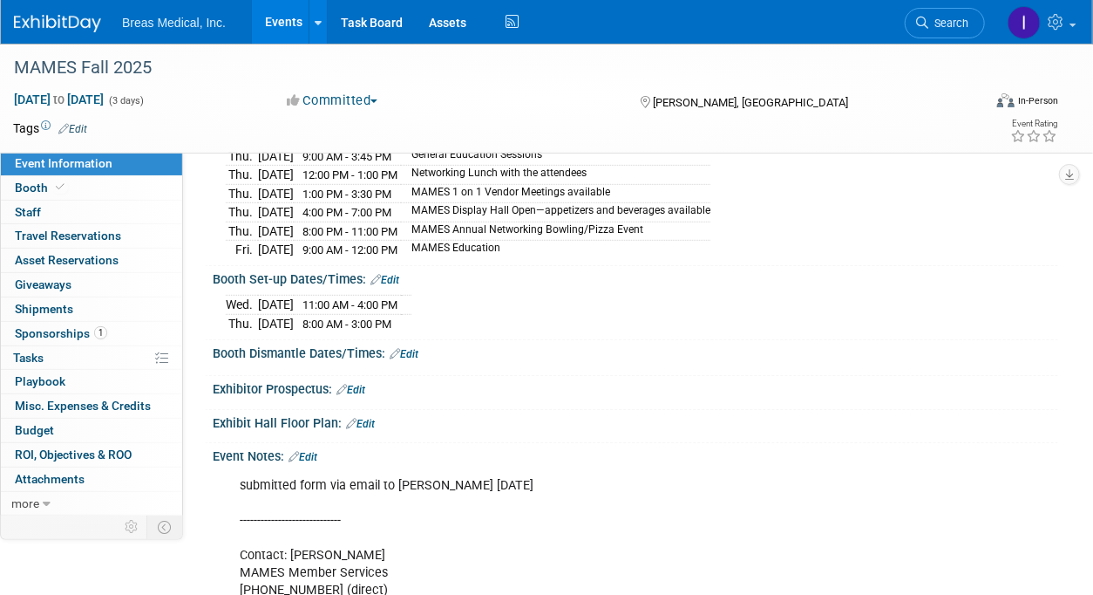
scroll to position [349, 0]
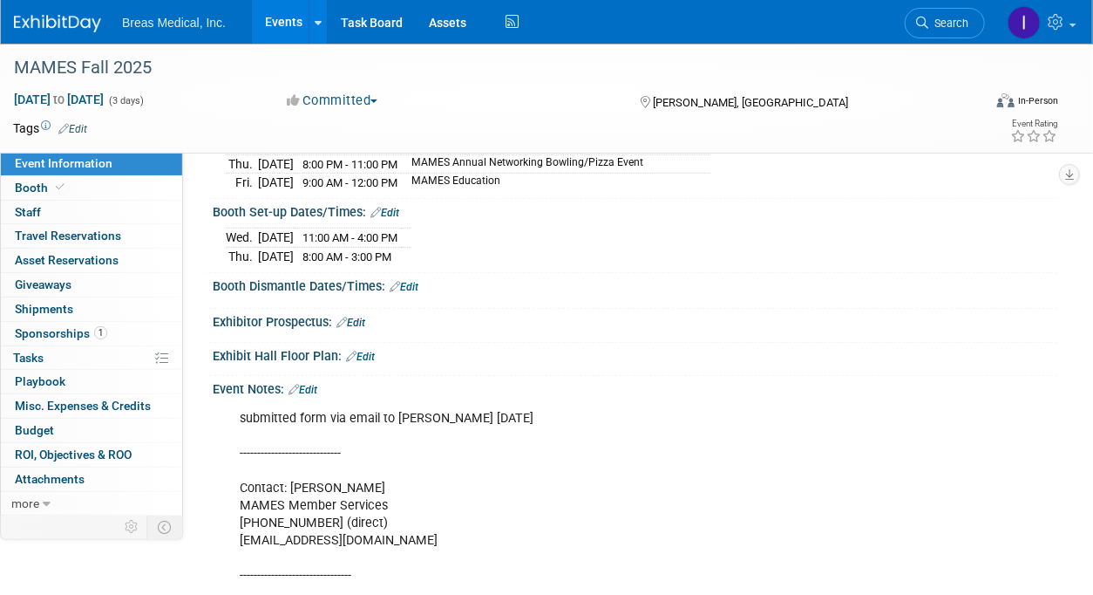
click at [365, 350] on link "Edit" at bounding box center [360, 356] width 29 height 12
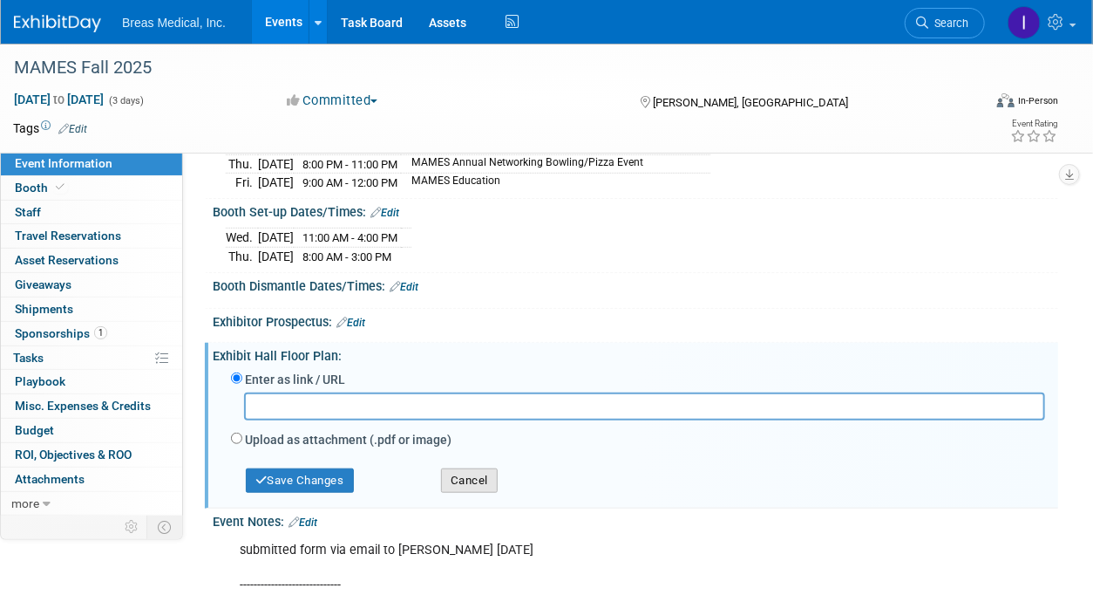
click at [485, 468] on button "Cancel" at bounding box center [469, 480] width 57 height 24
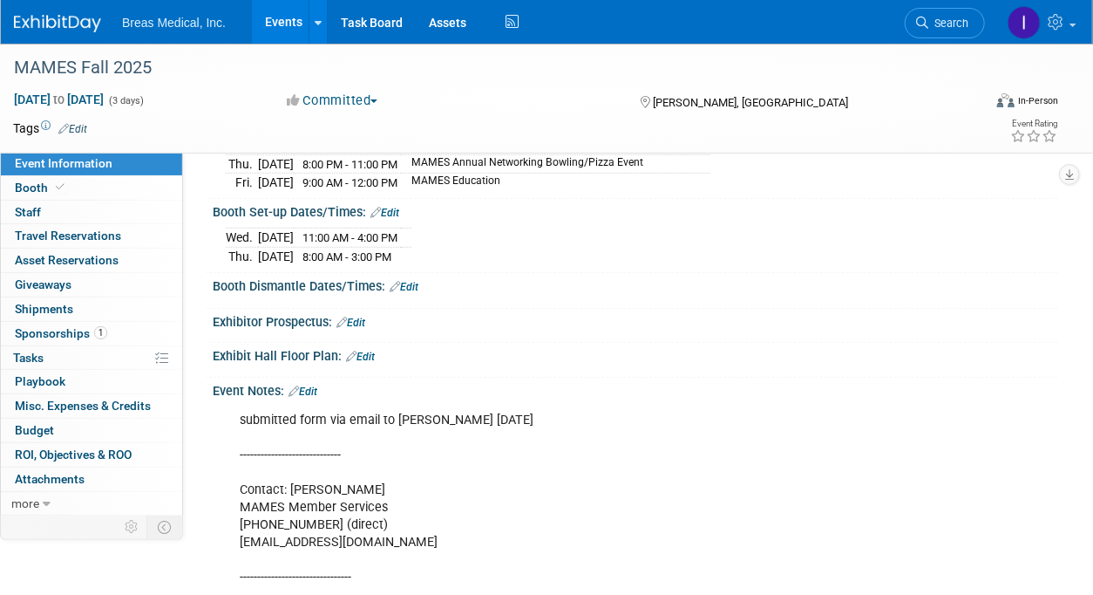
click at [310, 385] on link "Edit" at bounding box center [303, 391] width 29 height 12
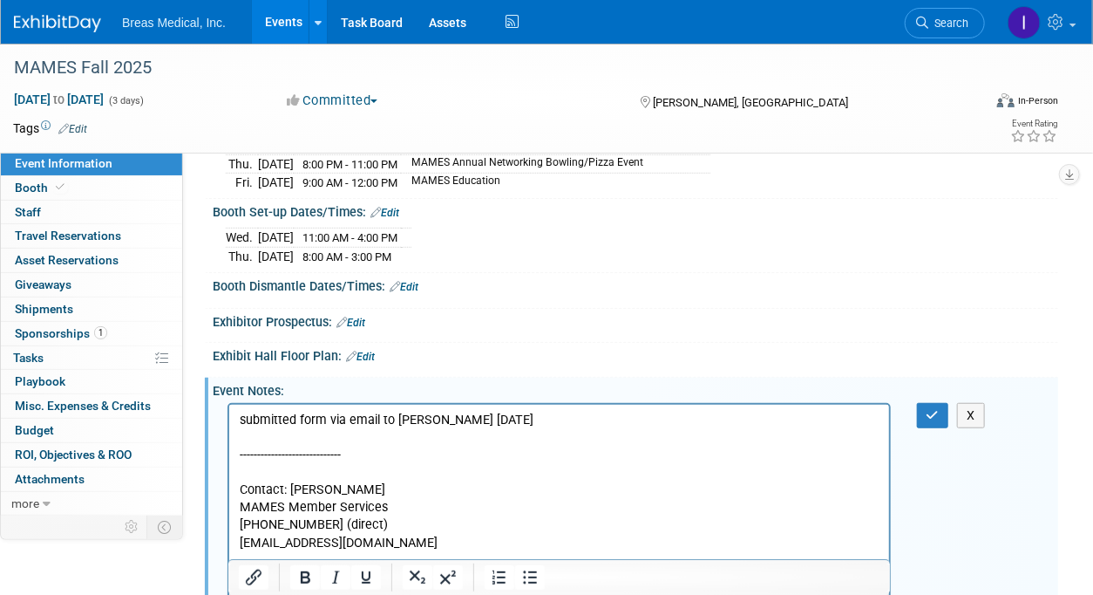
scroll to position [0, 0]
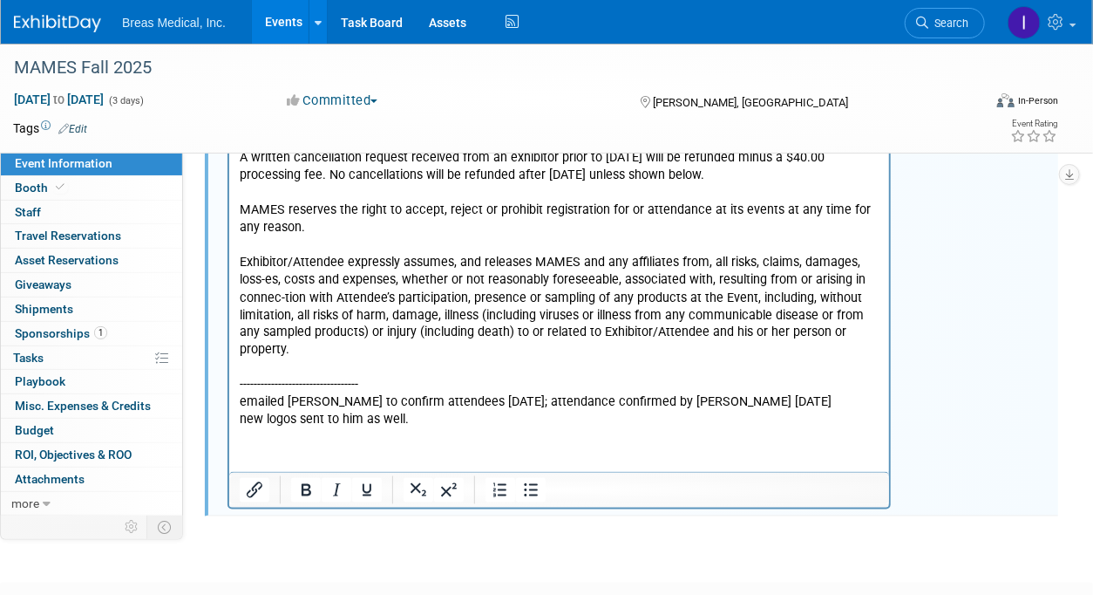
scroll to position [1132, 0]
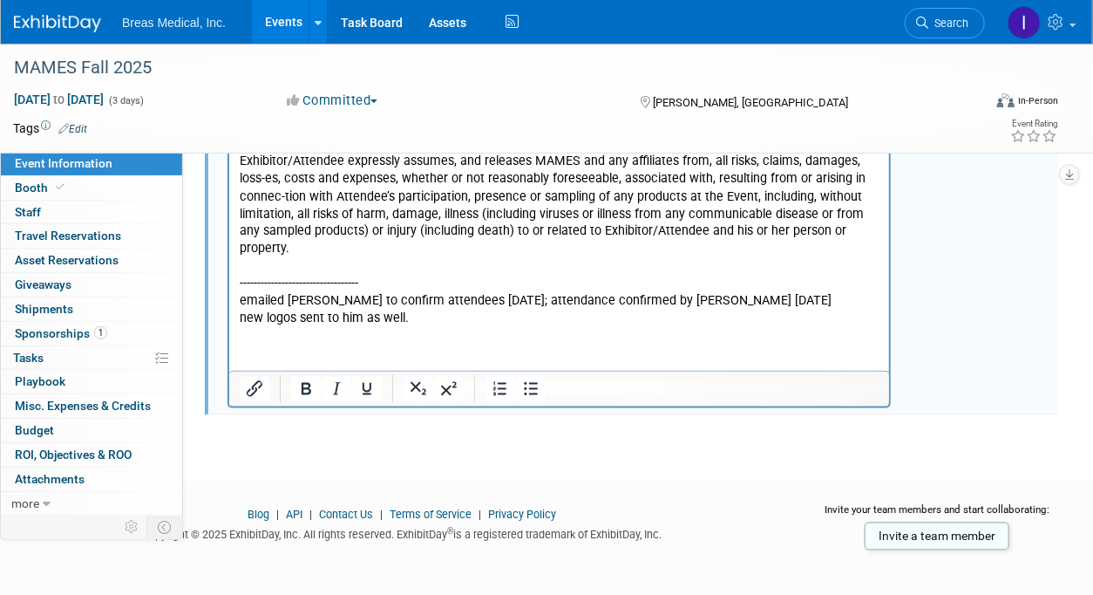
click at [511, 318] on p "----------------------------- Contact: Jim Schafhauser MAMES Member Services 61…" at bounding box center [559, 40] width 640 height 578
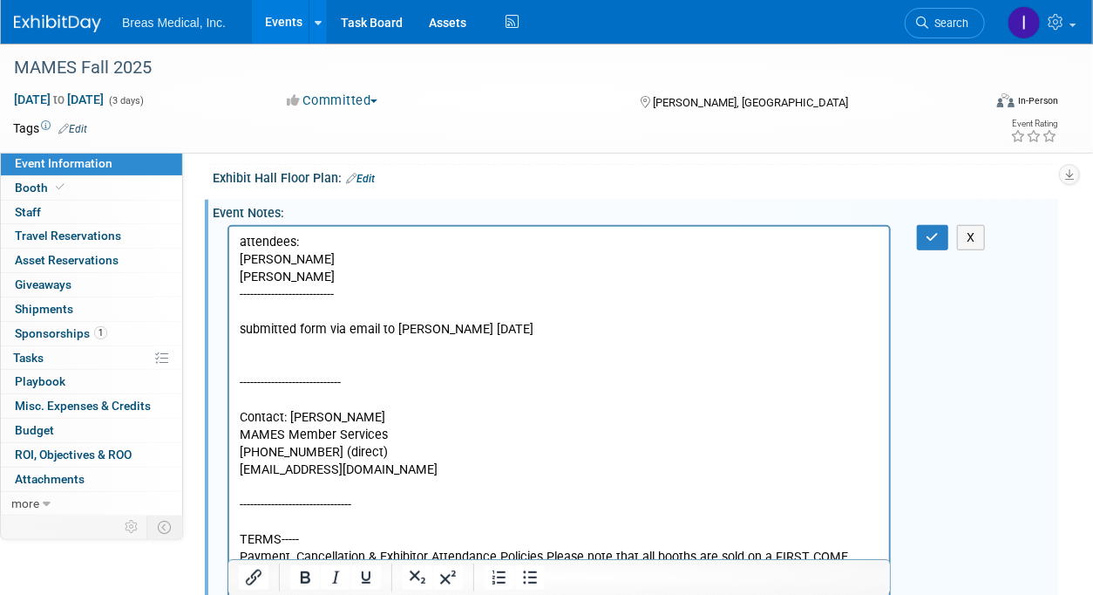
scroll to position [522, 0]
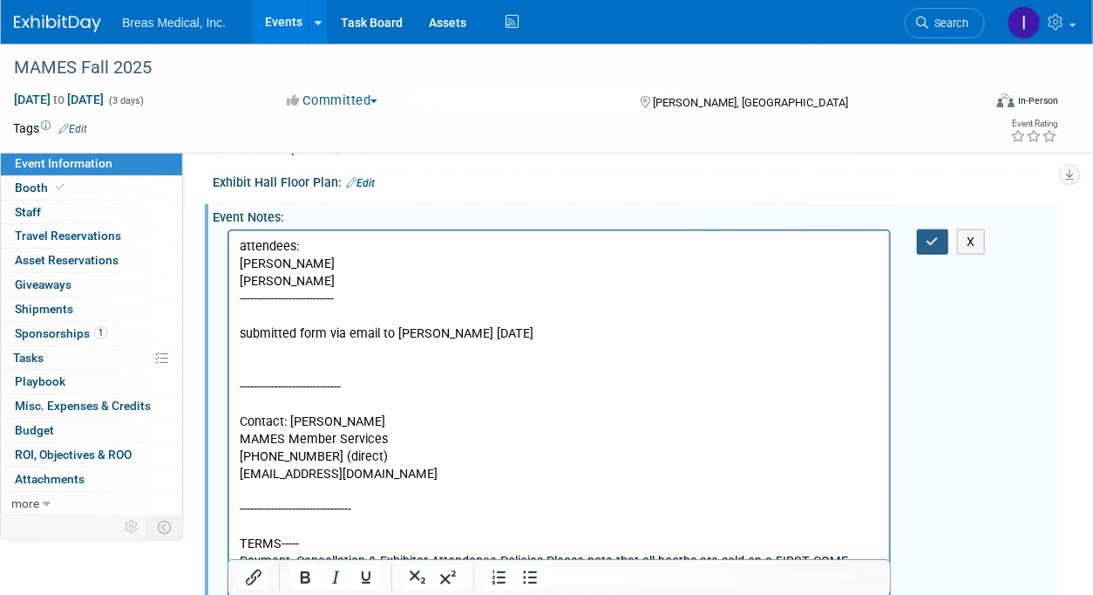
click at [930, 235] on icon "button" at bounding box center [933, 241] width 13 height 12
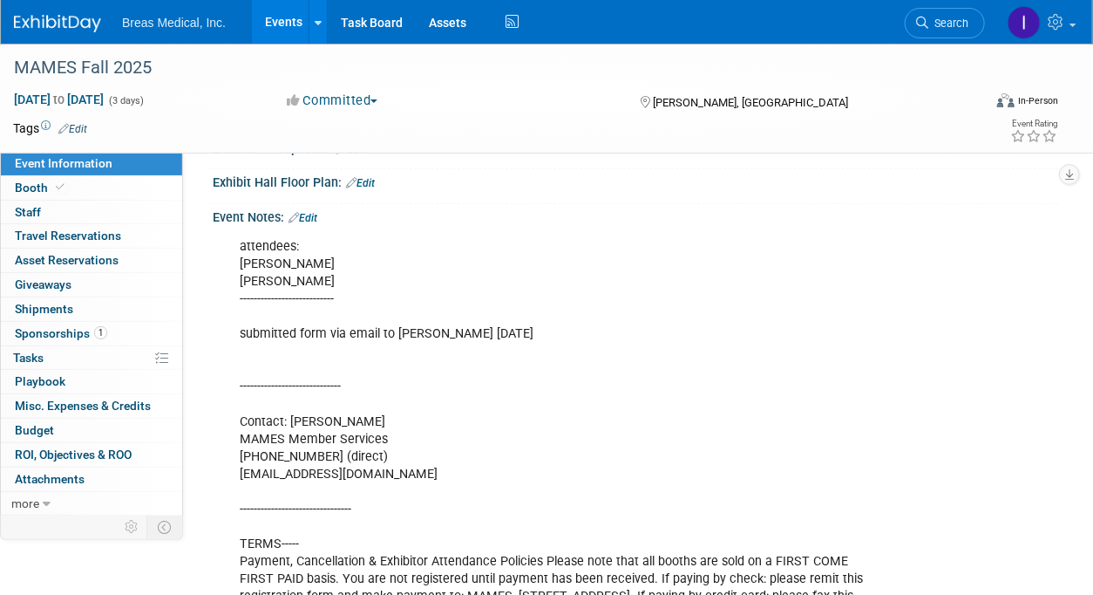
click at [280, 17] on link "Events" at bounding box center [284, 22] width 64 height 44
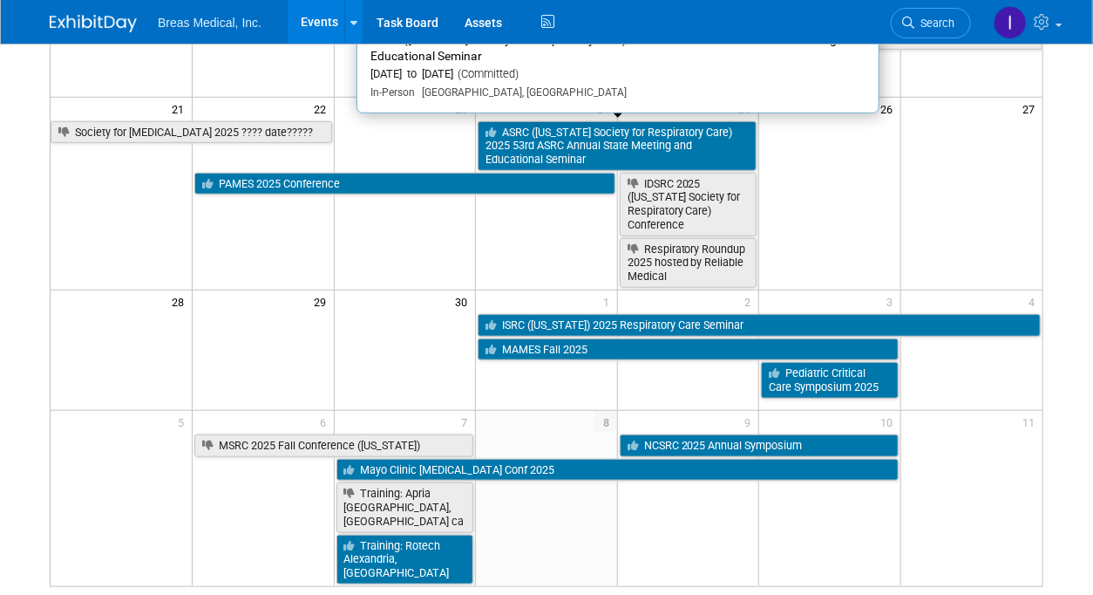
scroll to position [523, 0]
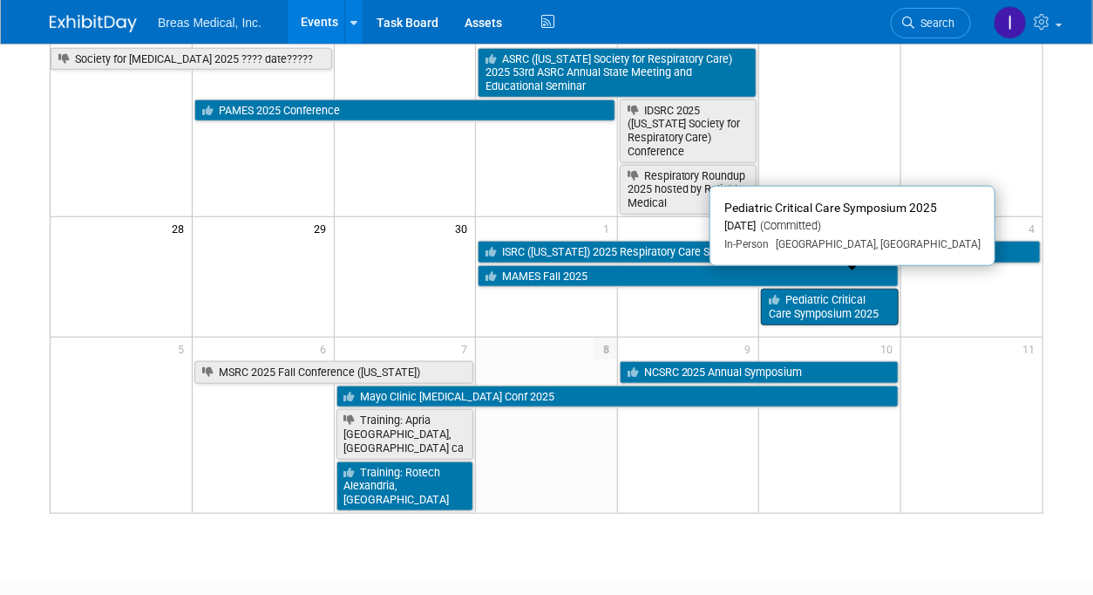
click at [847, 289] on link "Pediatric Critical Care Symposium 2025" at bounding box center [830, 307] width 138 height 36
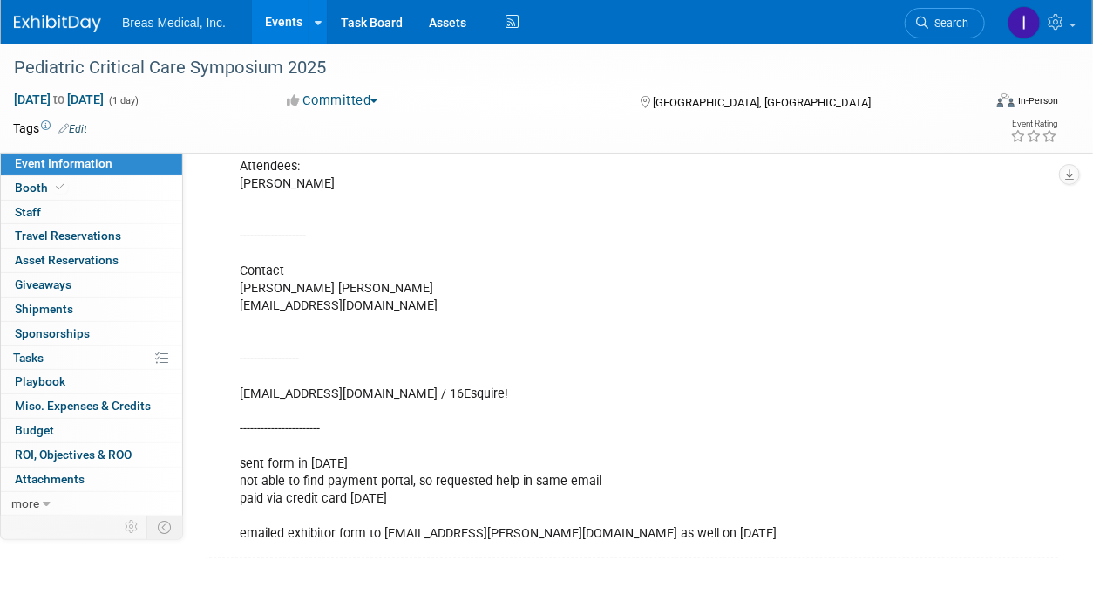
scroll to position [384, 0]
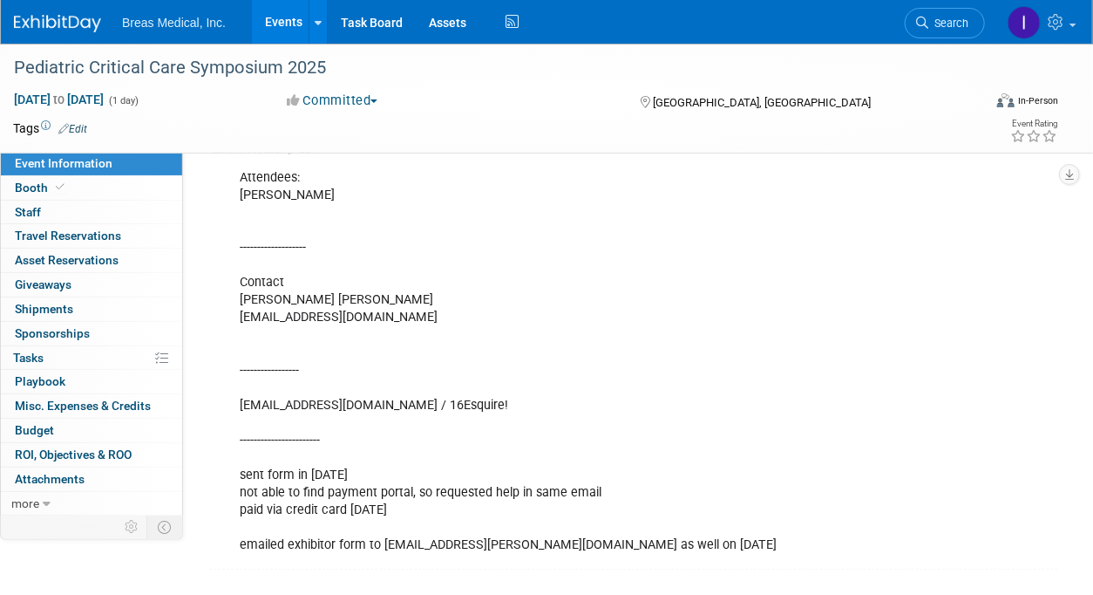
click at [316, 155] on link "Edit" at bounding box center [303, 149] width 29 height 12
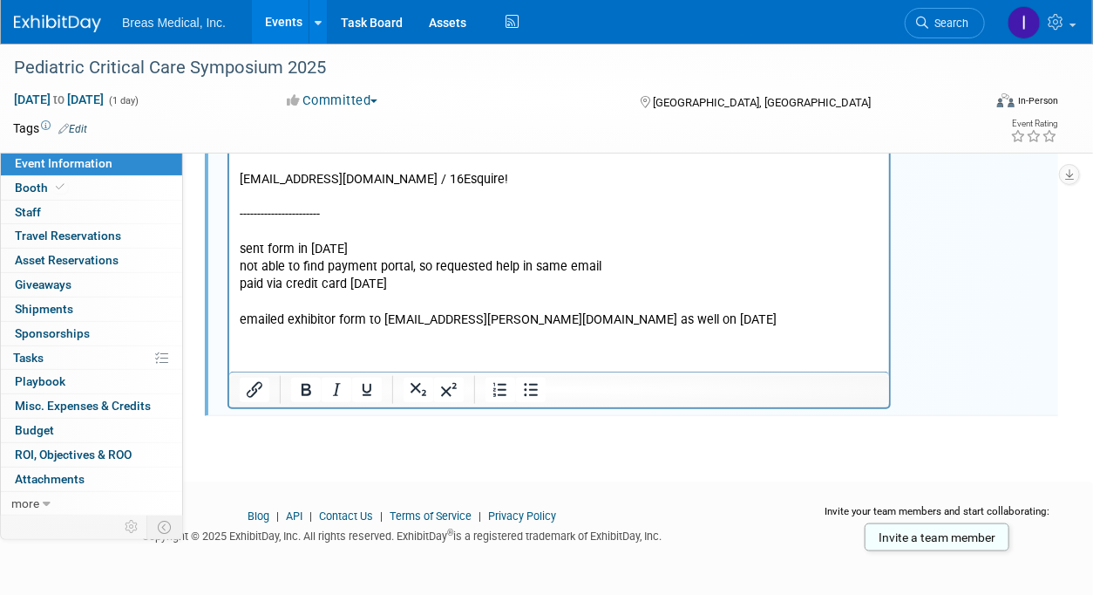
scroll to position [631, 0]
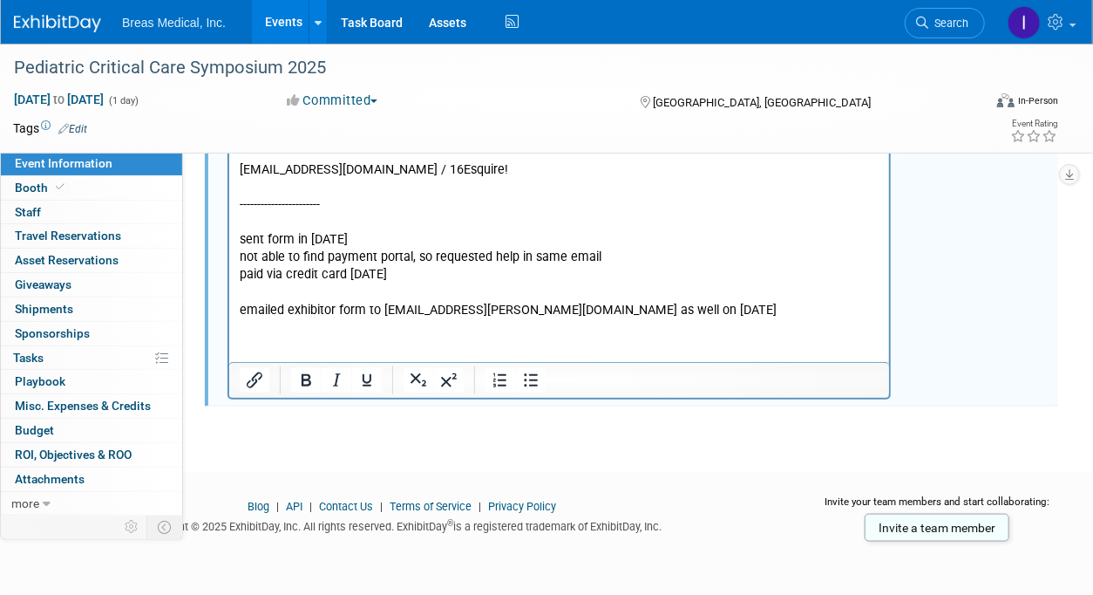
click at [750, 303] on p "Attendees: Heath Boles ------------------- Contact Margaret Ross Davis margaret…" at bounding box center [559, 126] width 640 height 385
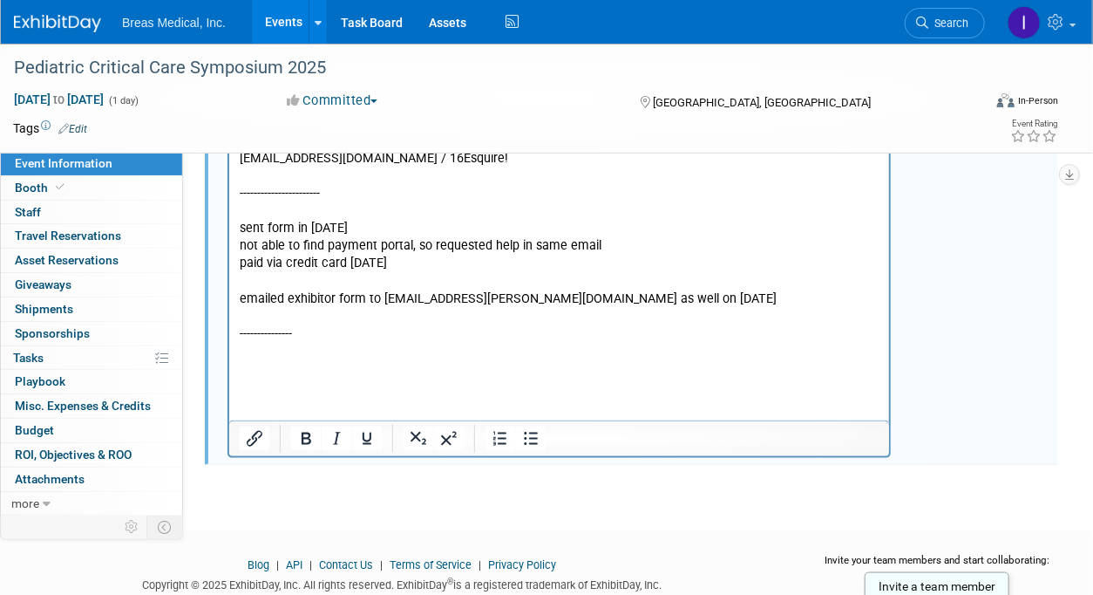
click at [282, 358] on p "Rich Text Area. Press ALT-0 for help." at bounding box center [559, 351] width 640 height 17
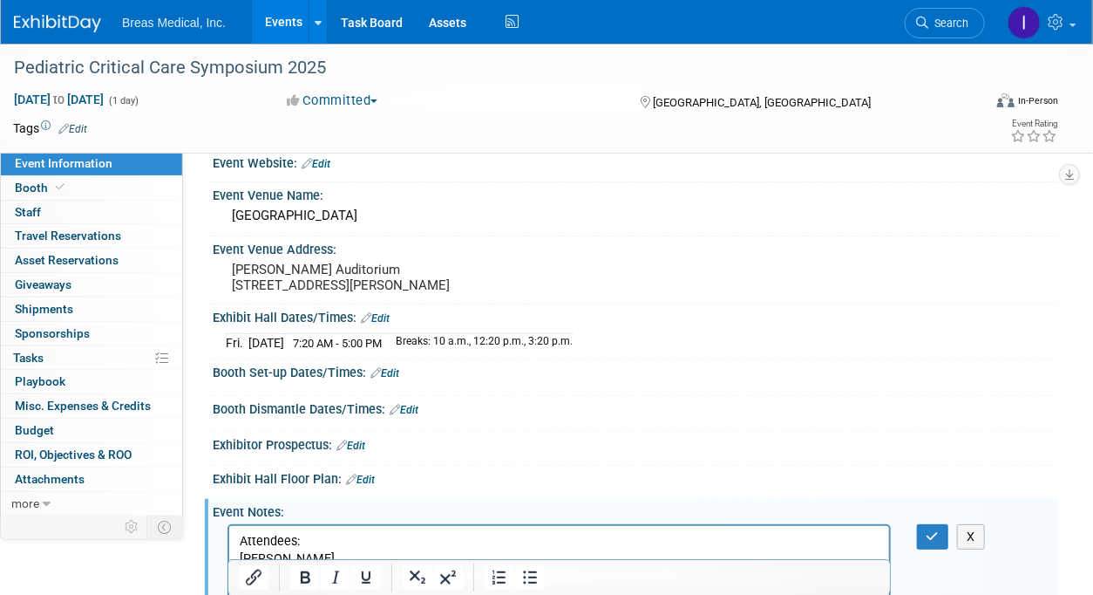
scroll to position [21, 0]
click at [931, 537] on button "button" at bounding box center [933, 536] width 32 height 25
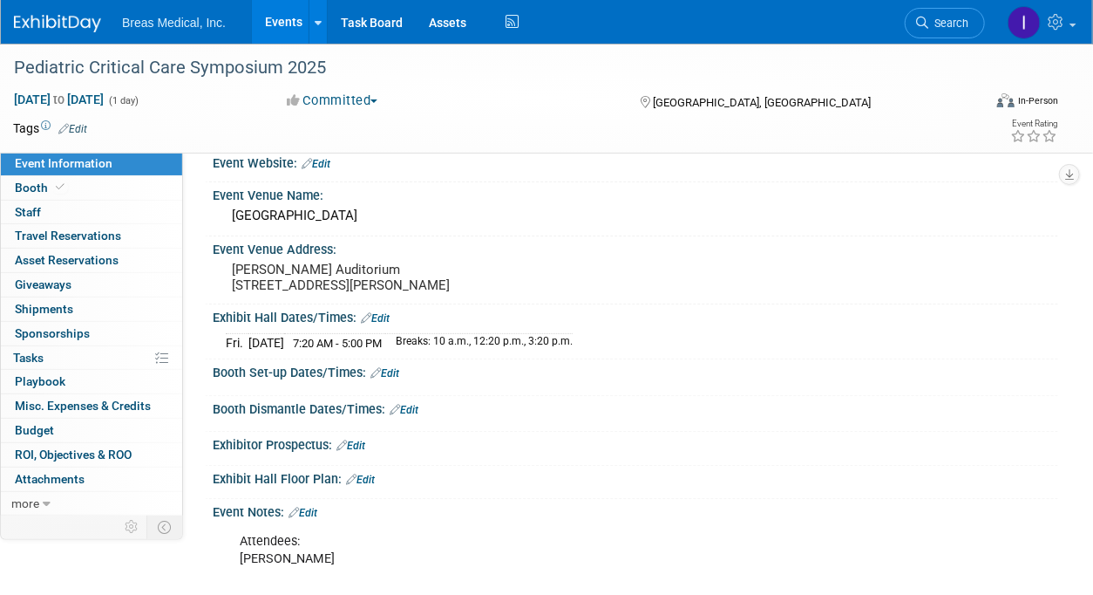
click at [269, 11] on link "Events" at bounding box center [284, 22] width 64 height 44
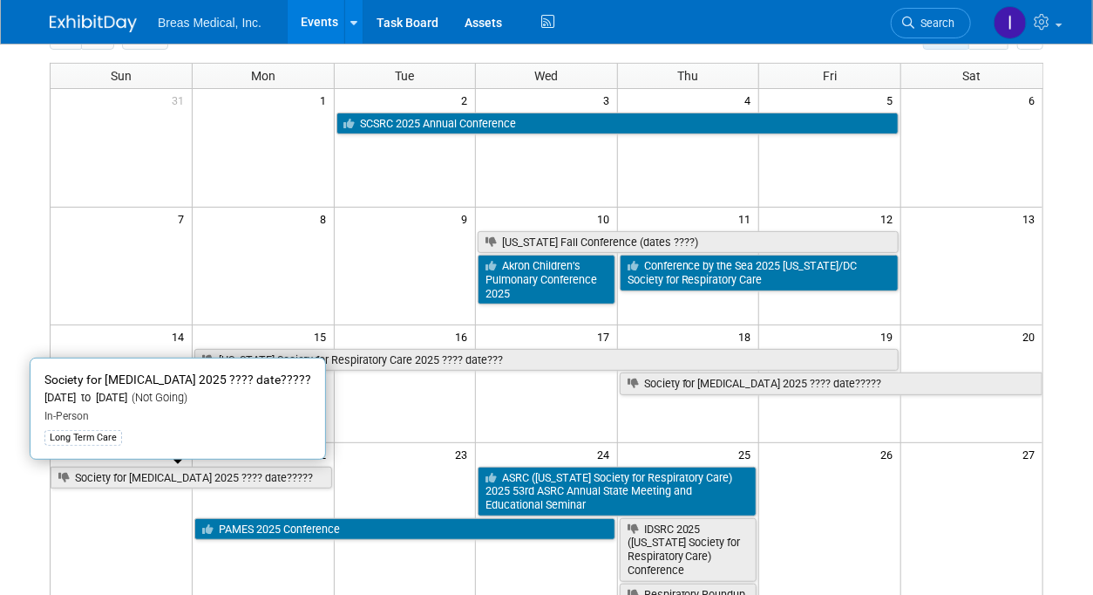
scroll to position [87, 0]
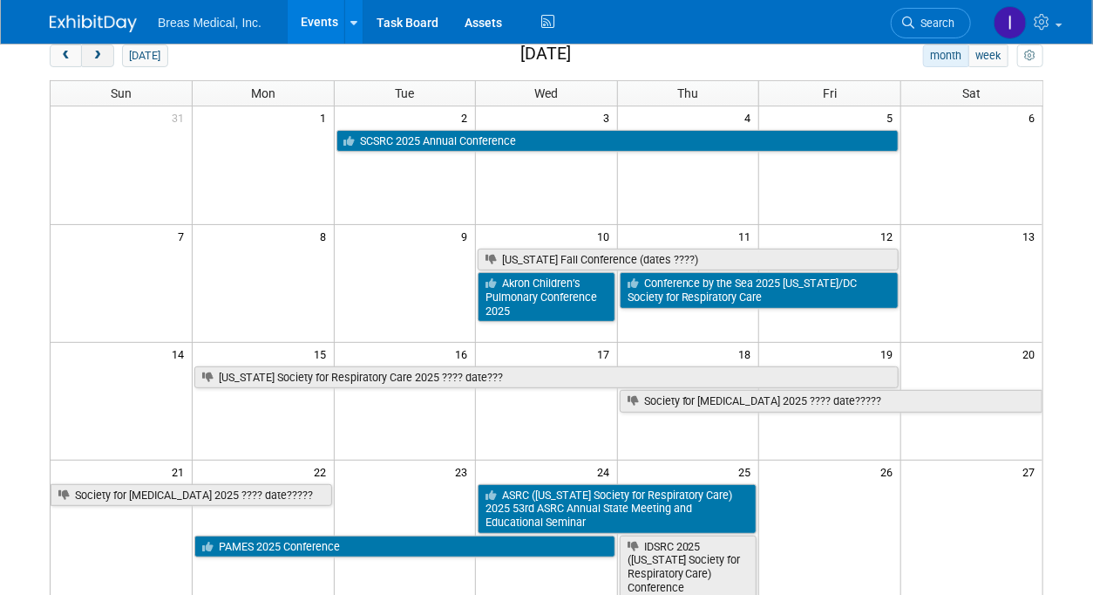
click at [93, 61] on button "next" at bounding box center [97, 55] width 32 height 23
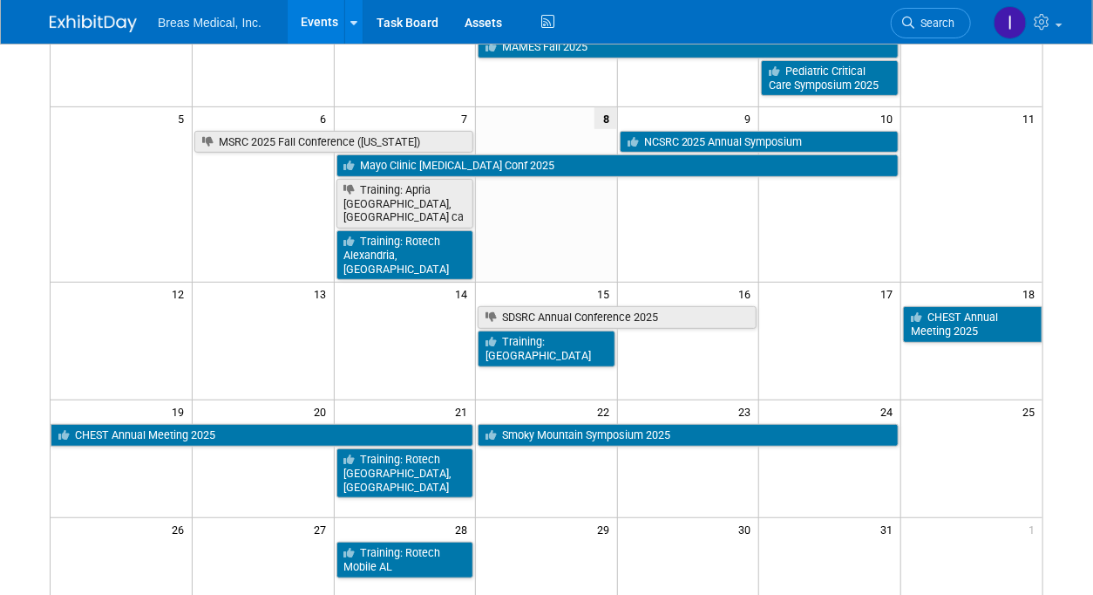
scroll to position [174, 0]
